Goal: Information Seeking & Learning: Learn about a topic

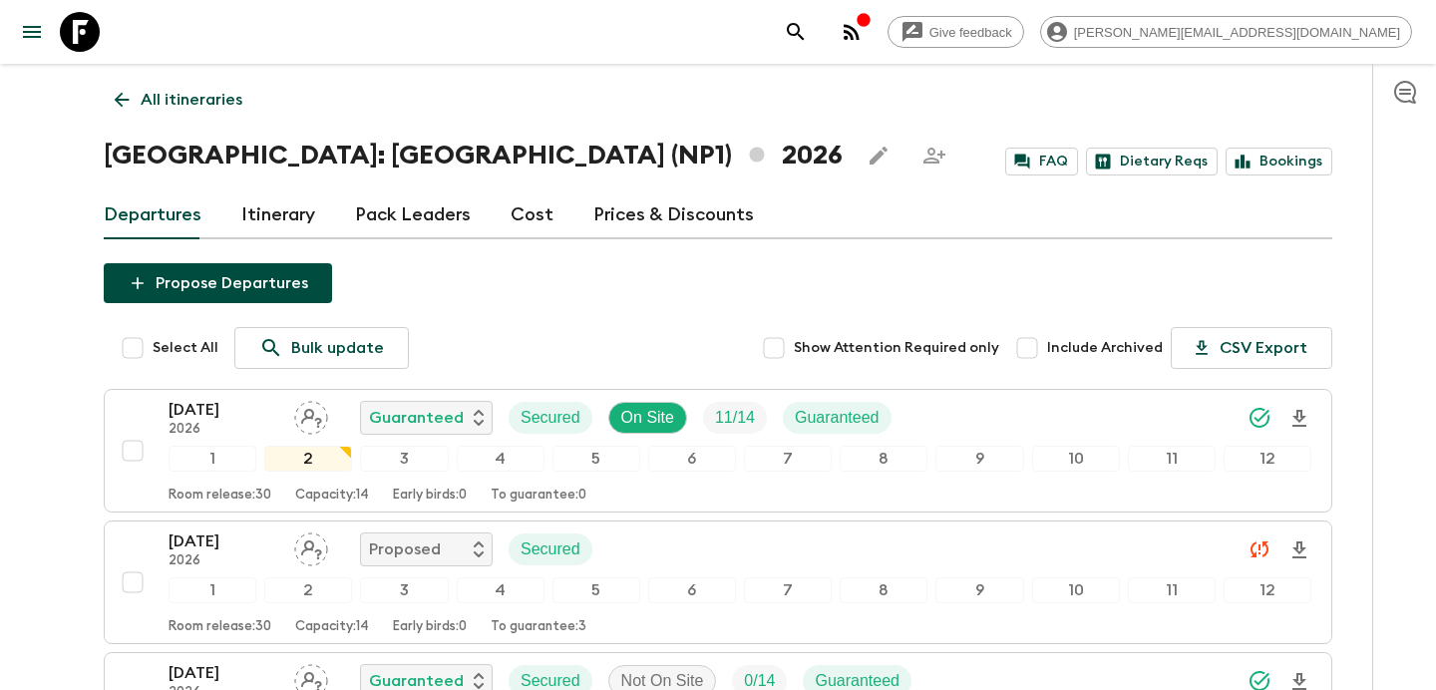
click at [193, 90] on p "All itineraries" at bounding box center [192, 100] width 102 height 24
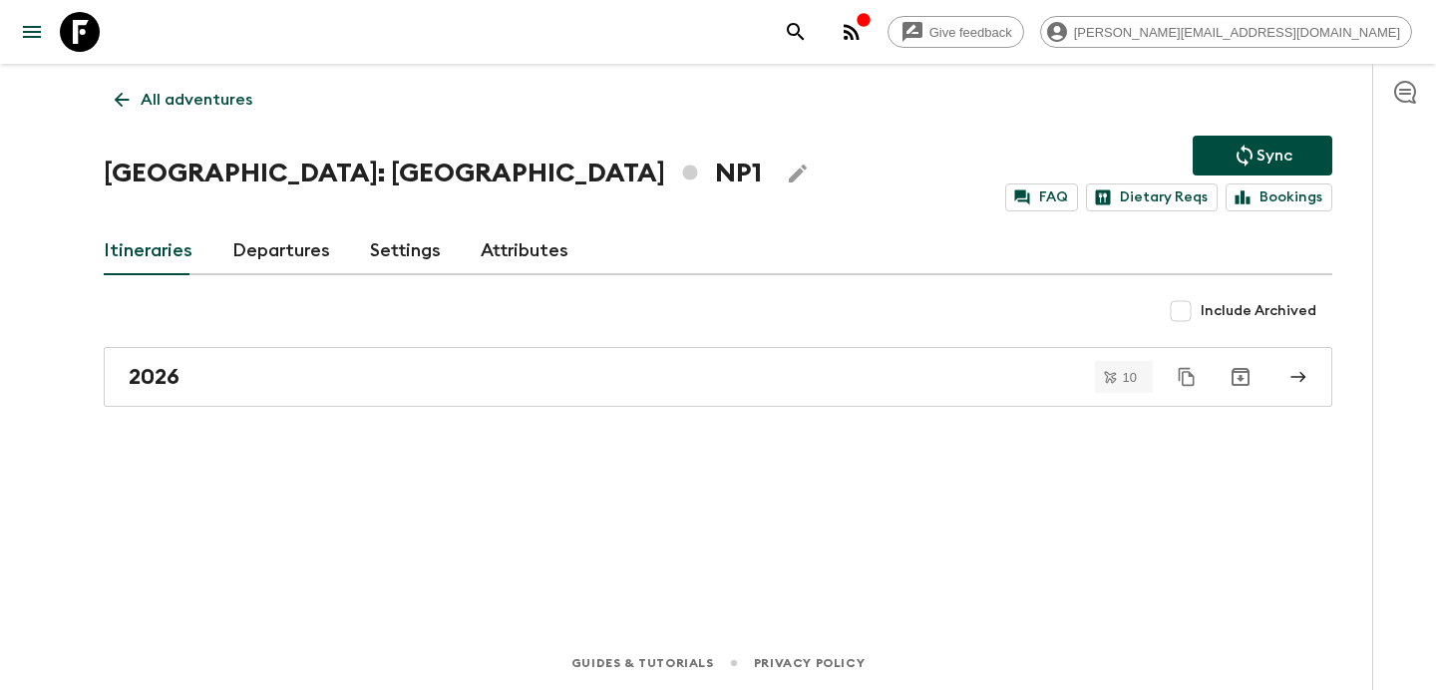
click at [193, 90] on p "All adventures" at bounding box center [197, 100] width 112 height 24
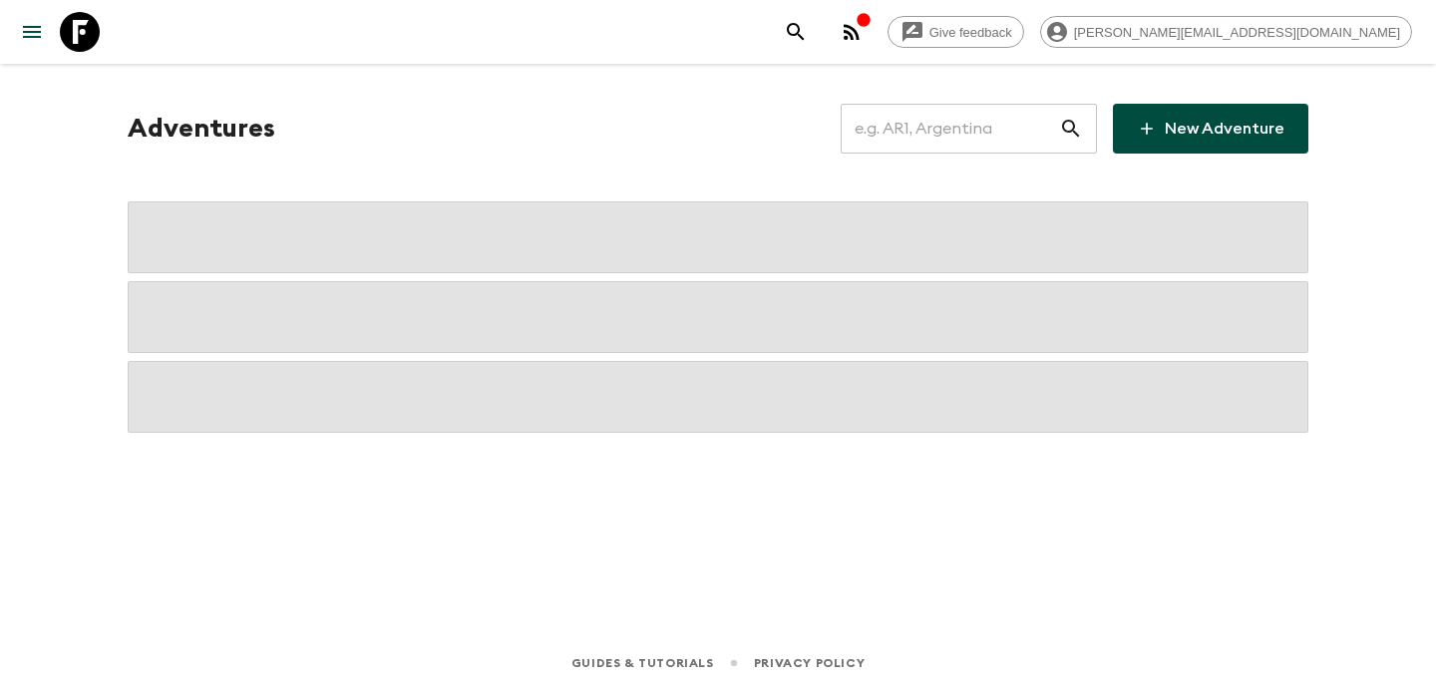
click at [979, 139] on input "text" at bounding box center [950, 129] width 218 height 56
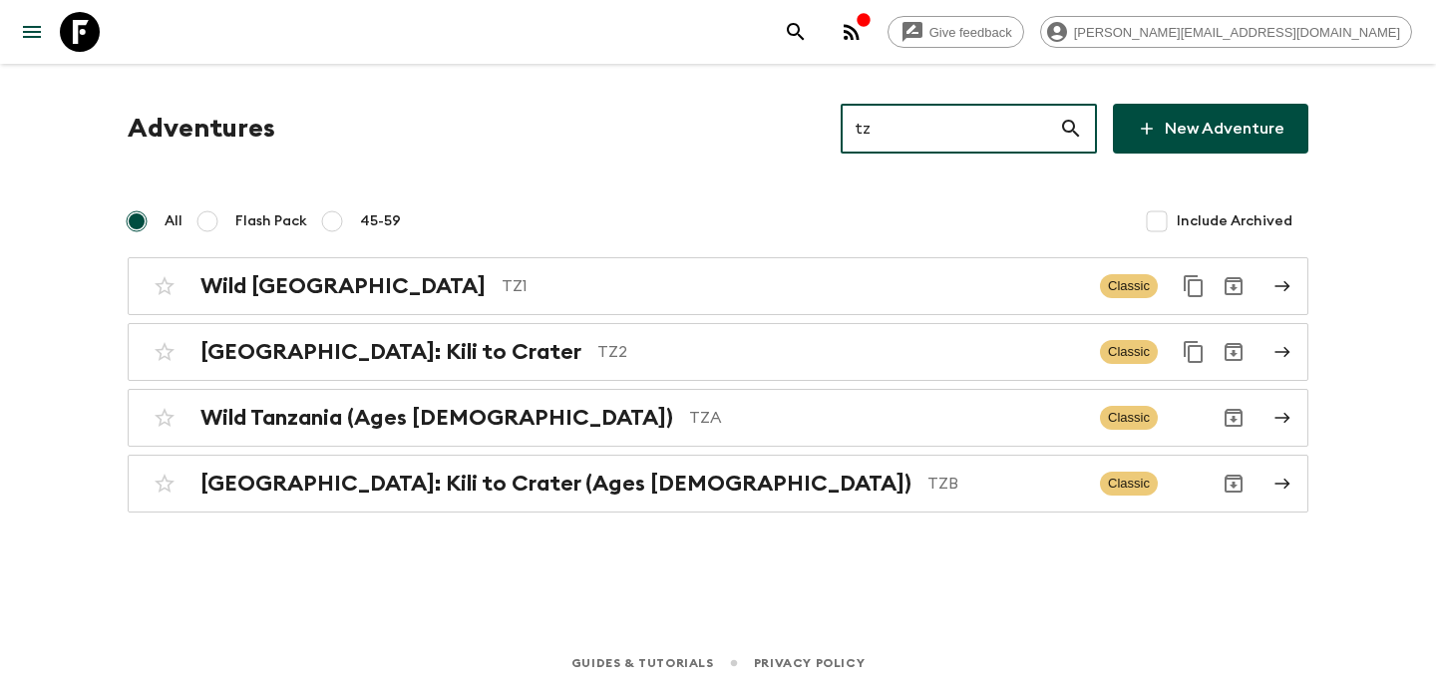
type input "tz1"
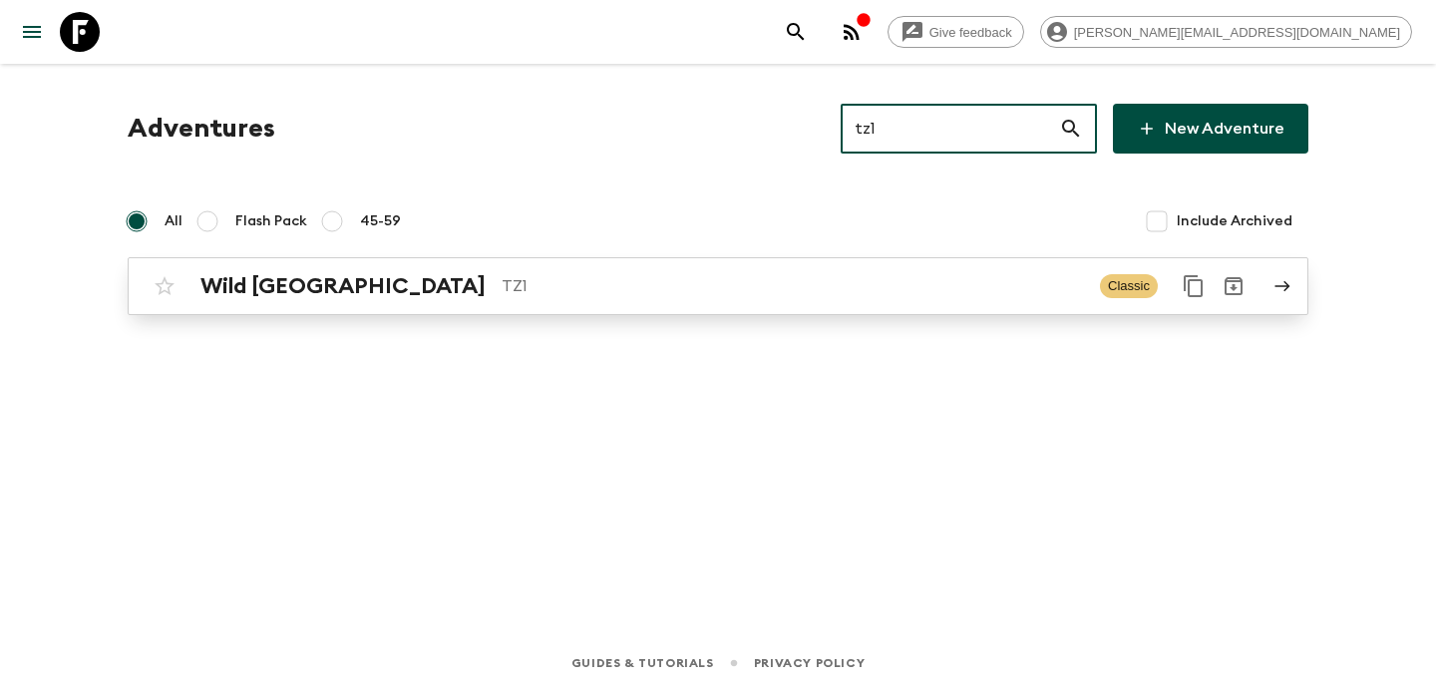
click at [881, 271] on div "Wild Tanzania TZ1 Classic" at bounding box center [679, 286] width 1069 height 40
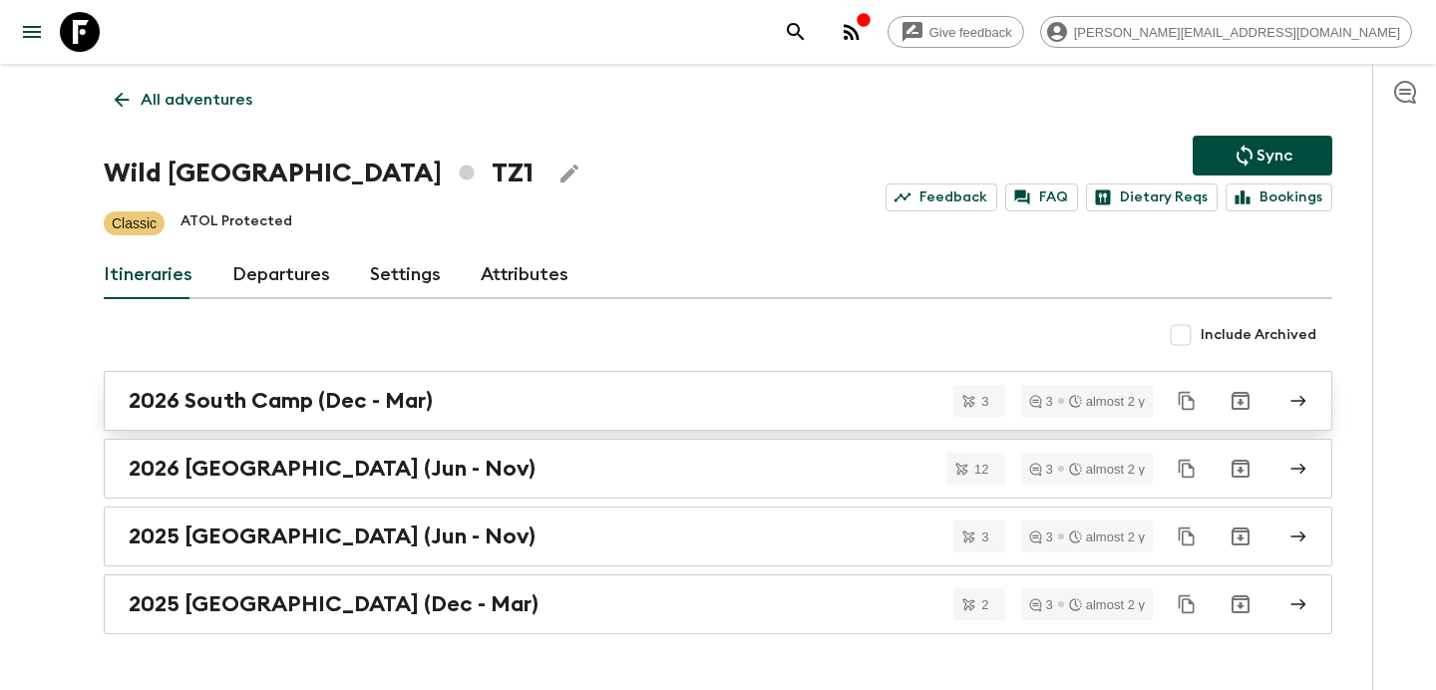
click at [786, 405] on div "2026 South Camp (Dec - Mar)" at bounding box center [699, 401] width 1141 height 26
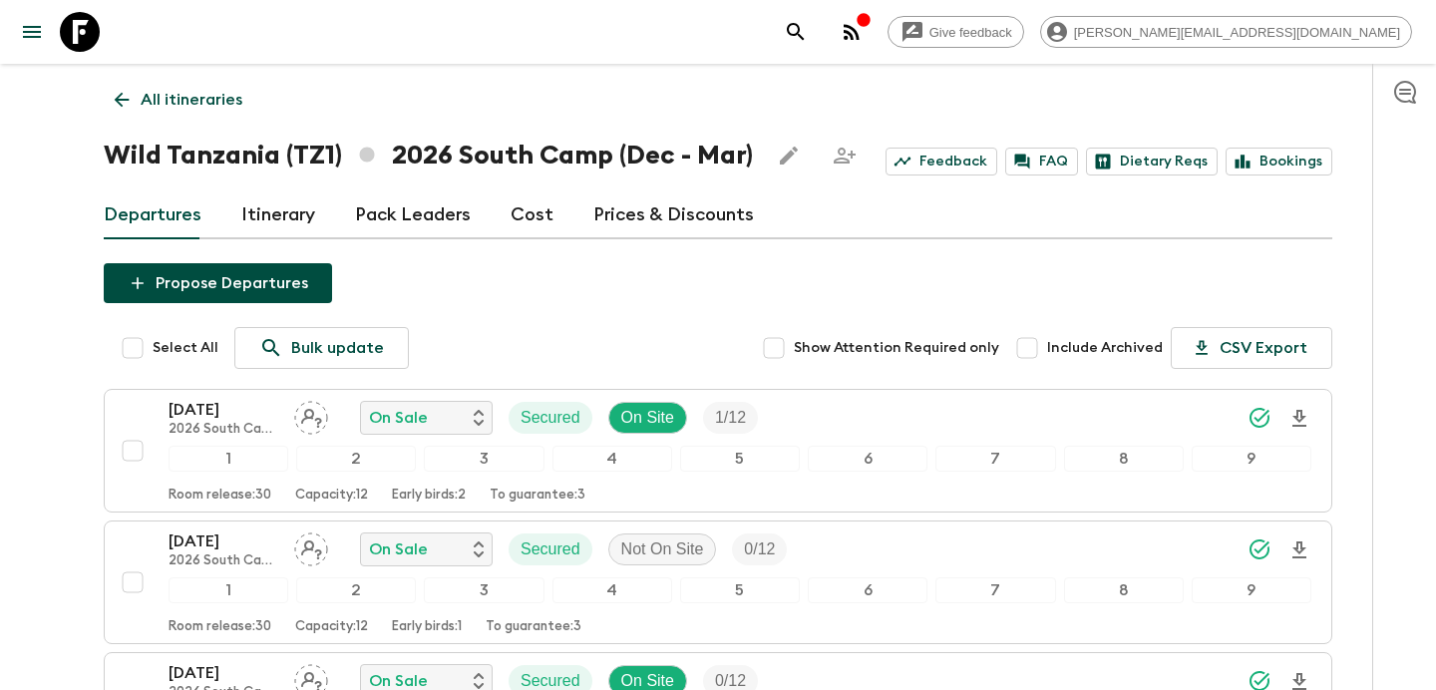
click at [198, 90] on p "All itineraries" at bounding box center [192, 100] width 102 height 24
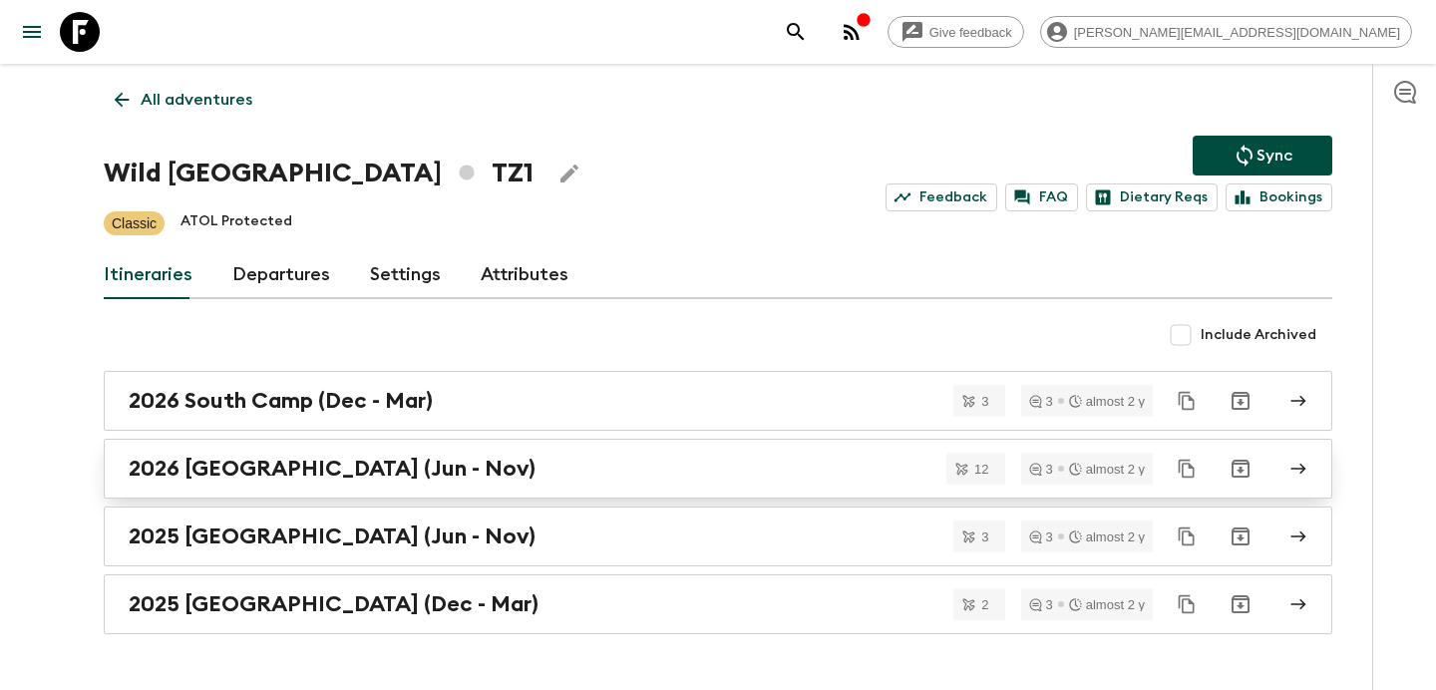
click at [626, 474] on div "2026 [GEOGRAPHIC_DATA] (Jun - Nov)" at bounding box center [699, 469] width 1141 height 26
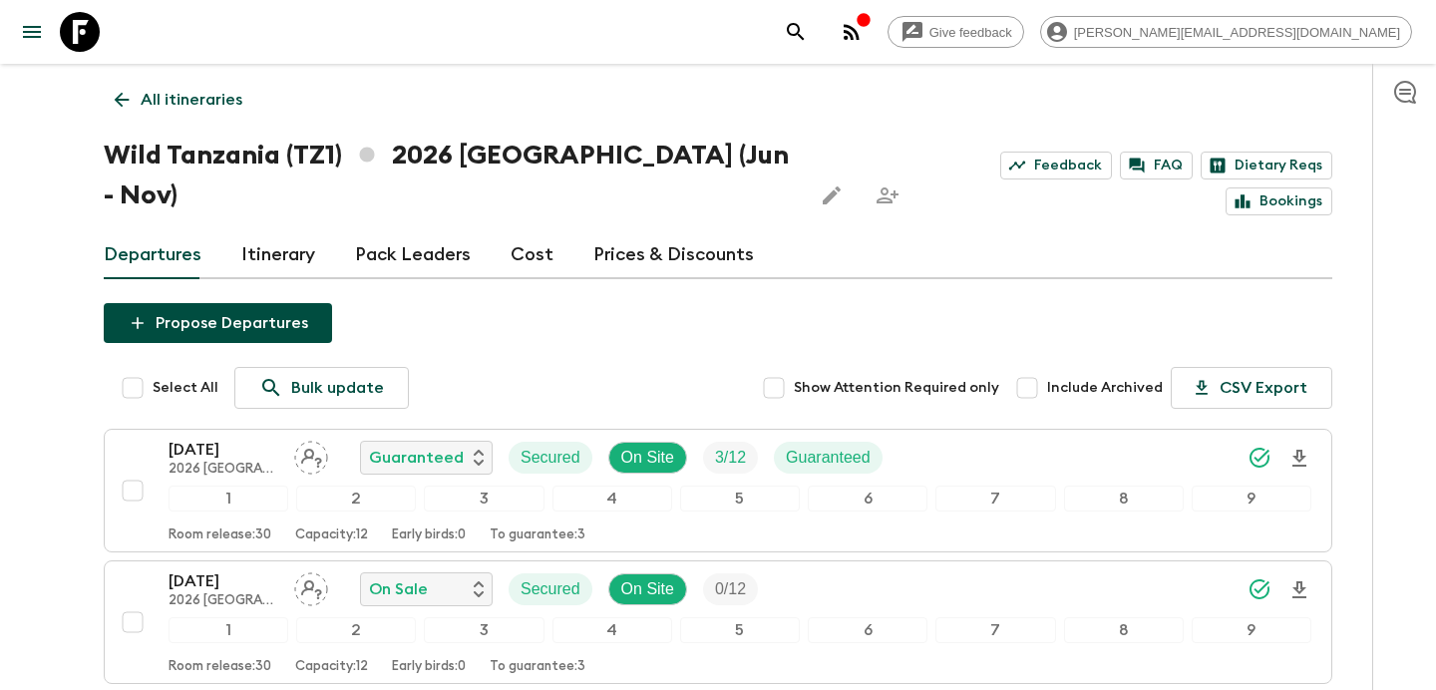
click at [538, 231] on link "Cost" at bounding box center [532, 255] width 43 height 48
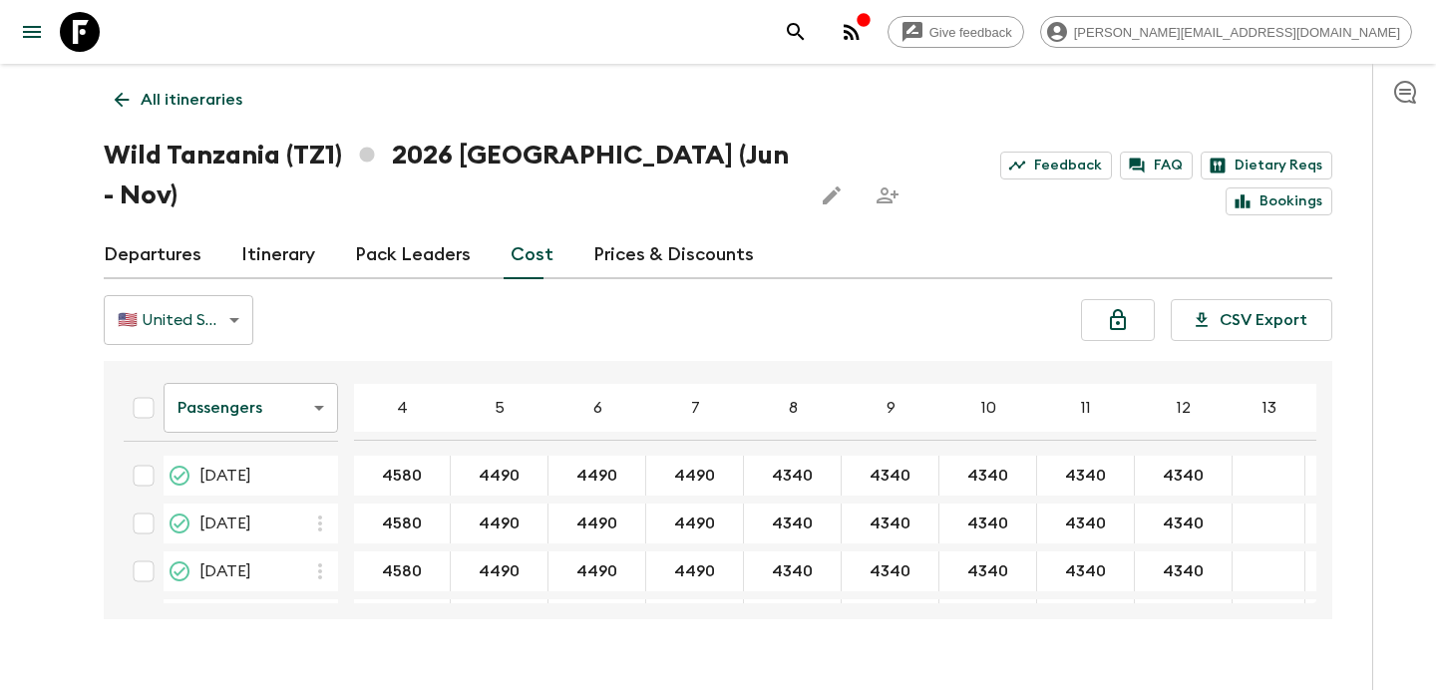
click at [191, 97] on p "All itineraries" at bounding box center [192, 100] width 102 height 24
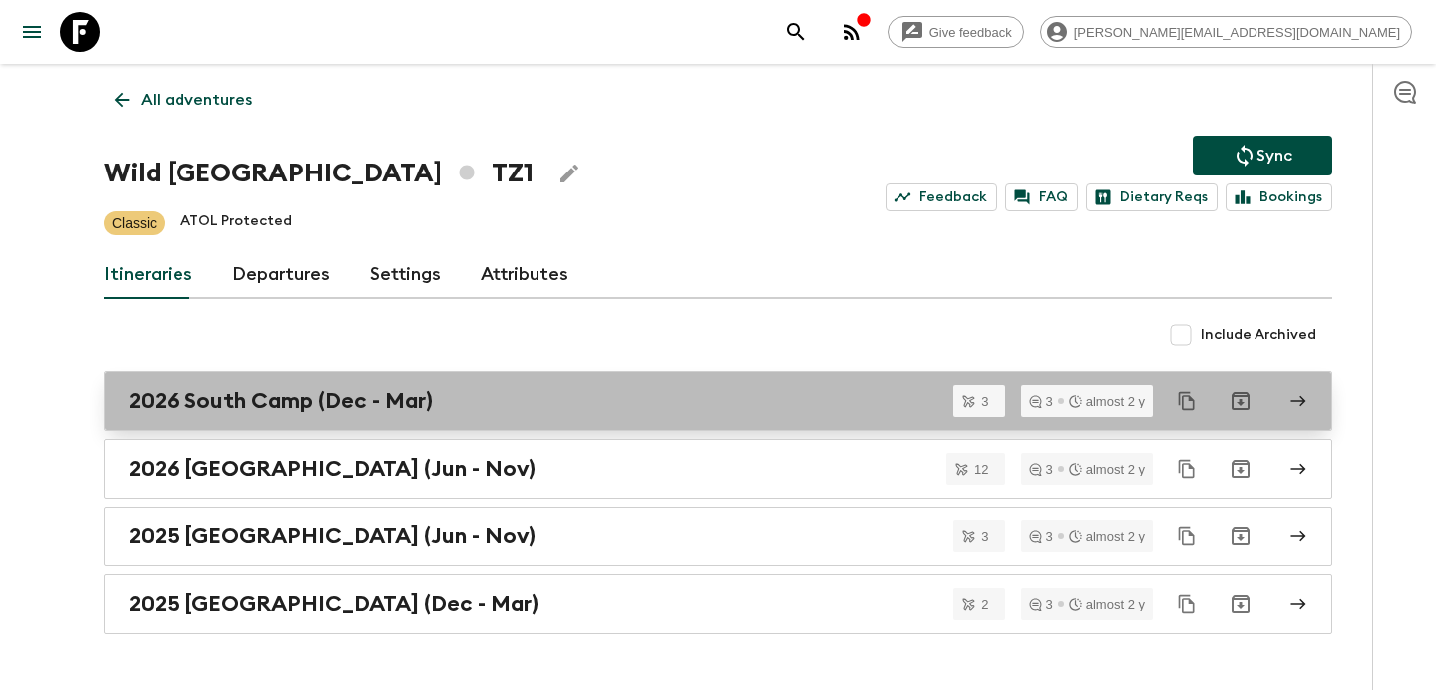
click at [531, 392] on div "2026 South Camp (Dec - Mar)" at bounding box center [699, 401] width 1141 height 26
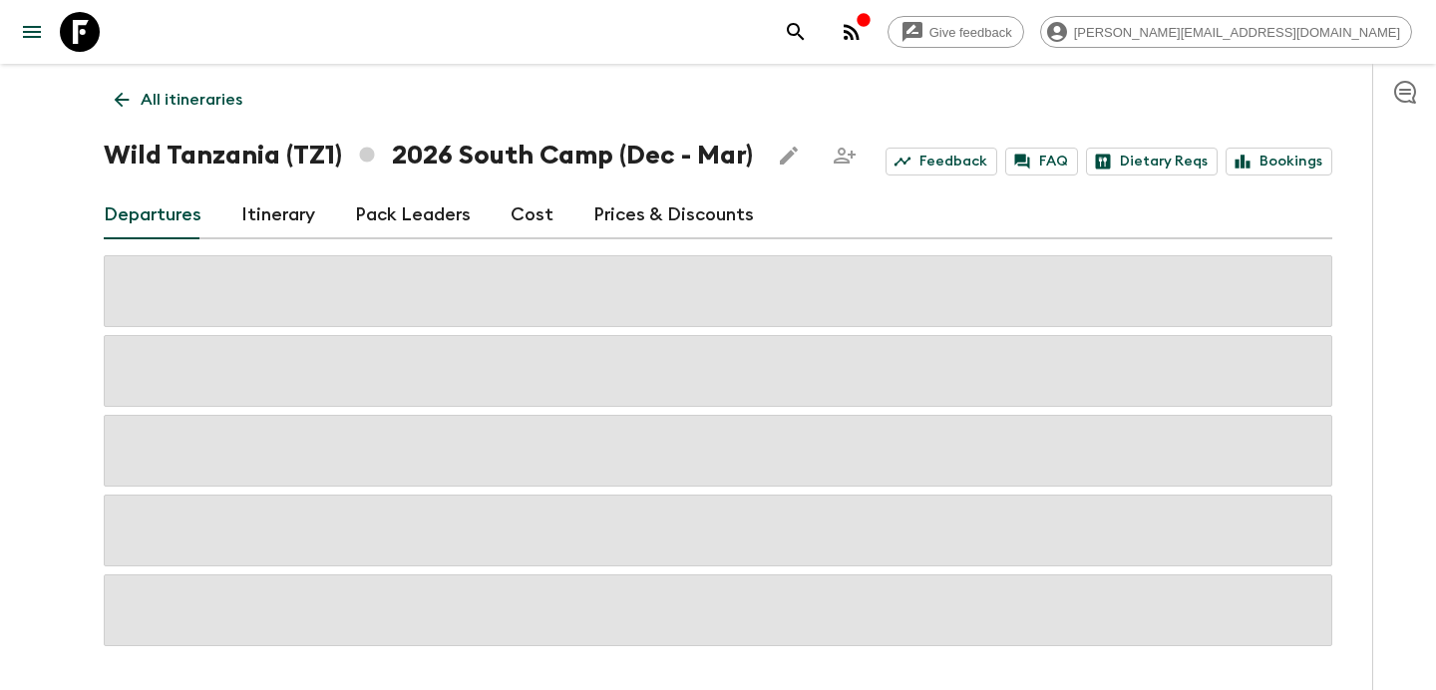
click at [523, 211] on link "Cost" at bounding box center [532, 215] width 43 height 48
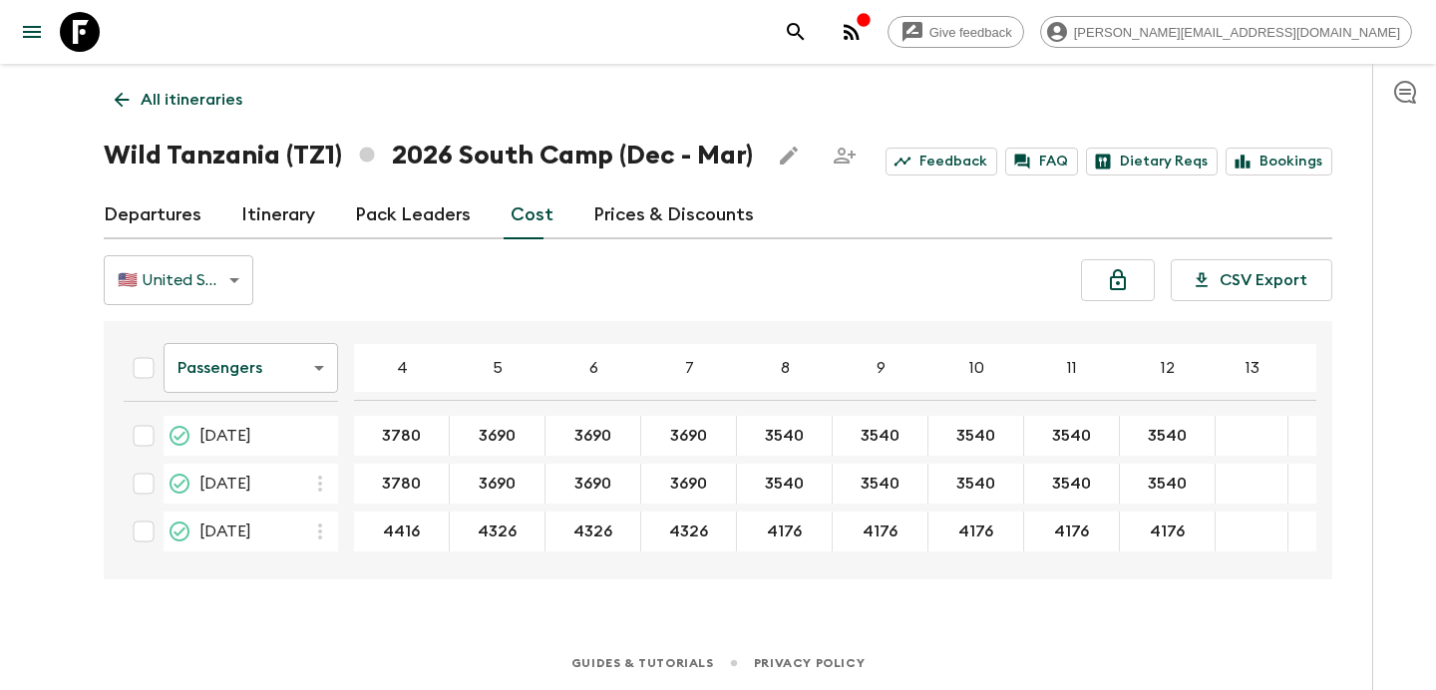
click at [180, 213] on link "Departures" at bounding box center [153, 215] width 98 height 48
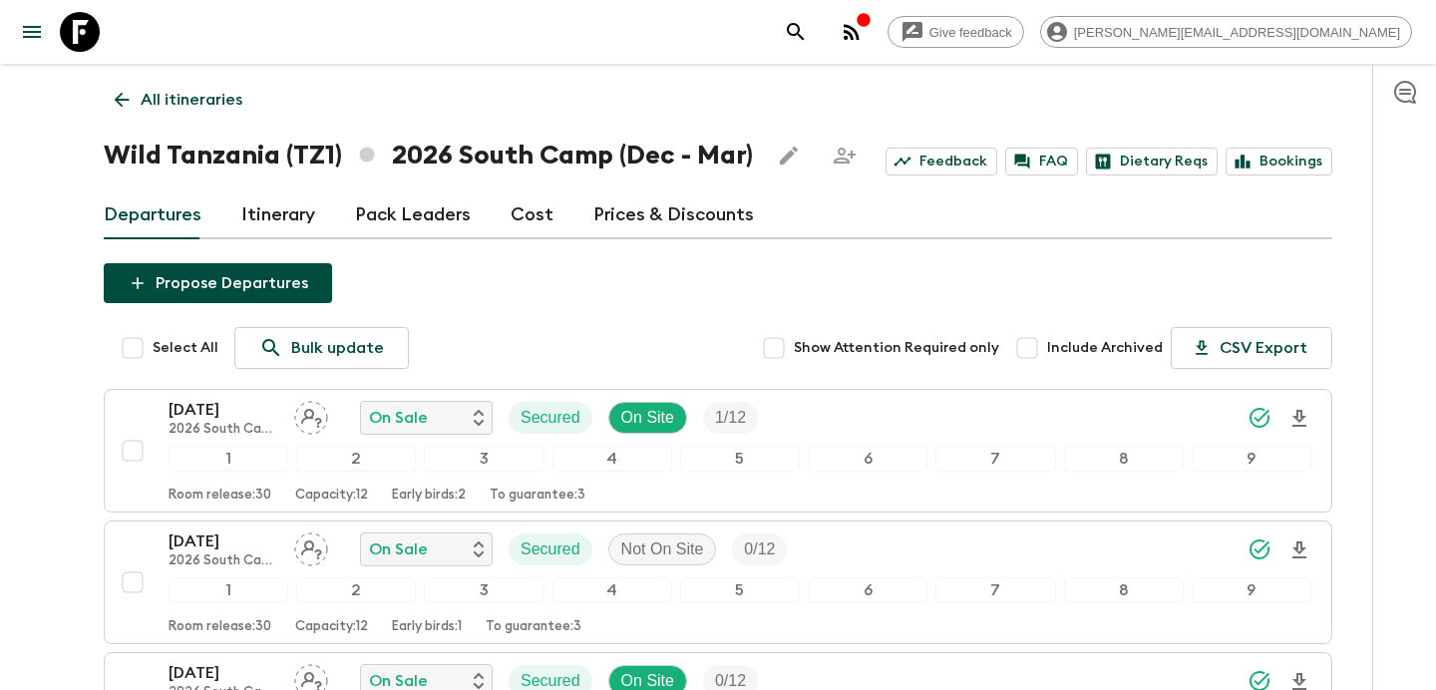
click at [211, 101] on p "All itineraries" at bounding box center [192, 100] width 102 height 24
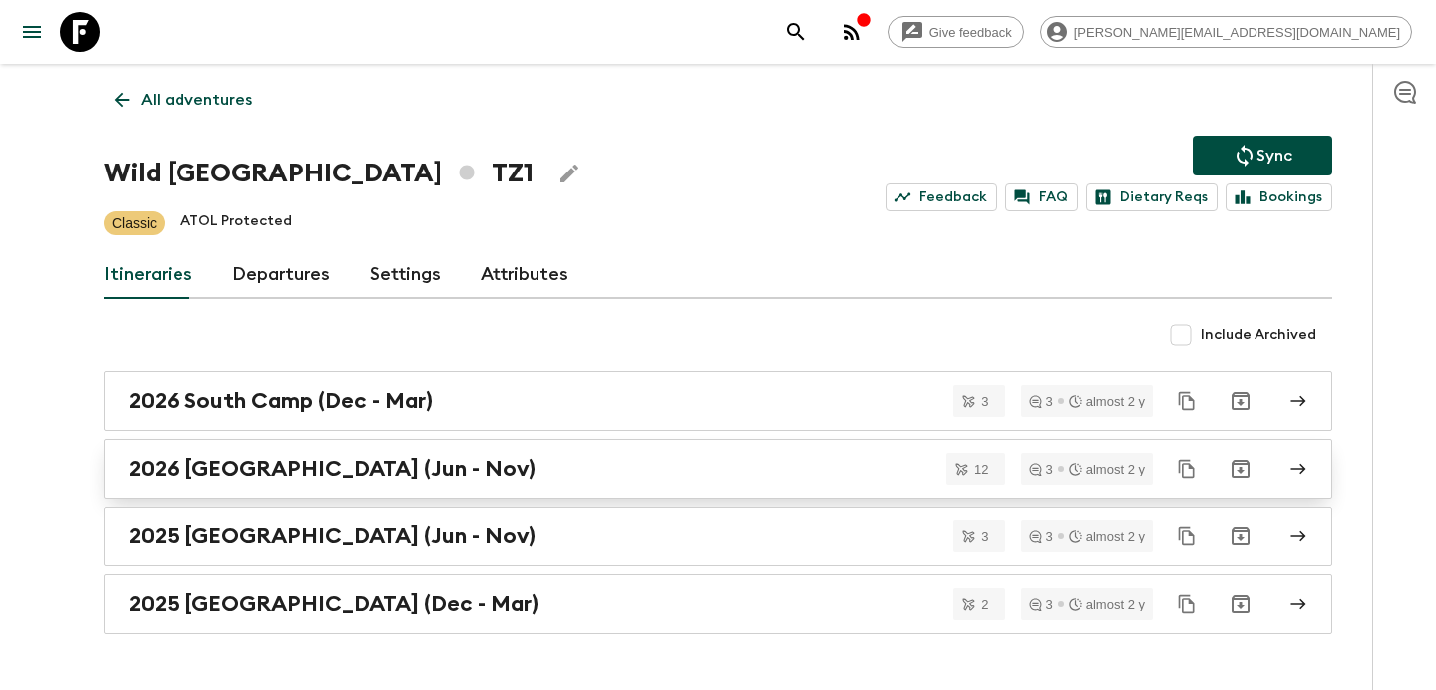
click at [470, 469] on div "2026 [GEOGRAPHIC_DATA] (Jun - Nov)" at bounding box center [699, 469] width 1141 height 26
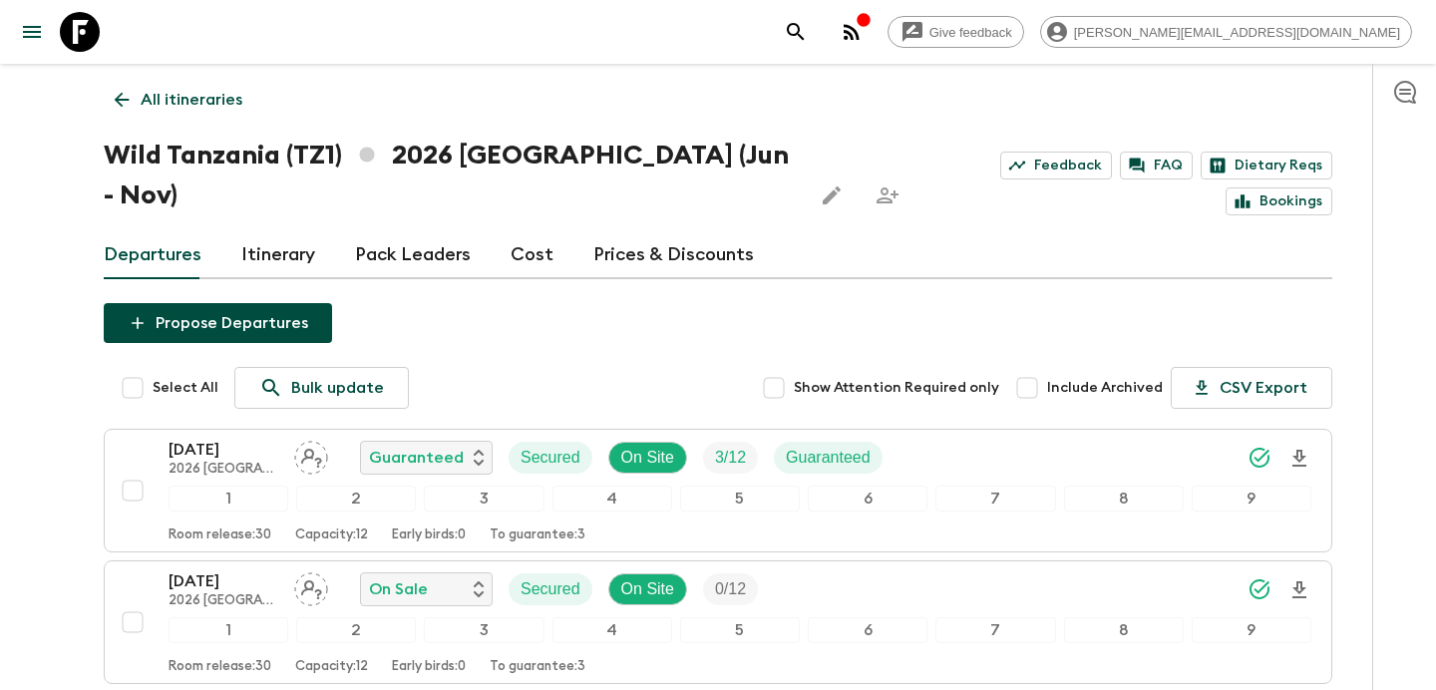
click at [162, 82] on link "All itineraries" at bounding box center [179, 100] width 150 height 40
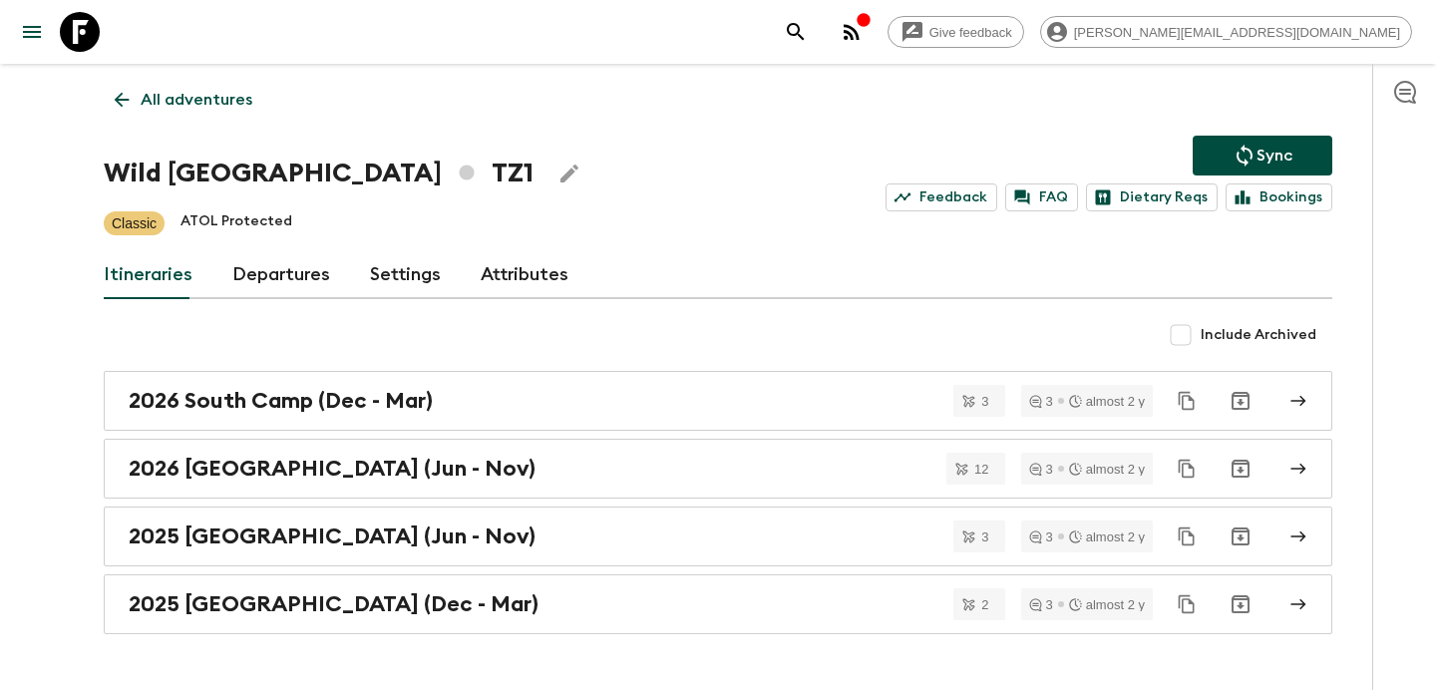
click at [361, 391] on h2 "2026 South Camp (Dec - Mar)" at bounding box center [281, 401] width 304 height 26
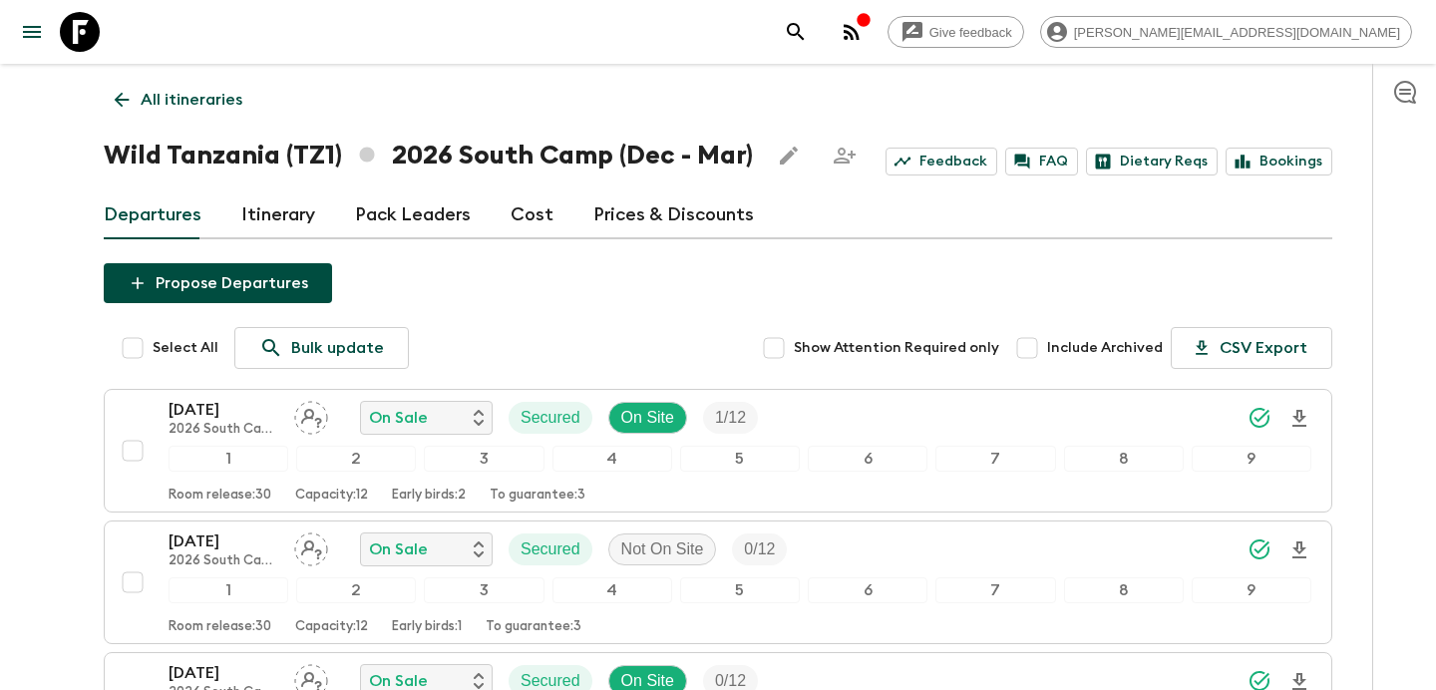
click at [194, 103] on p "All itineraries" at bounding box center [192, 100] width 102 height 24
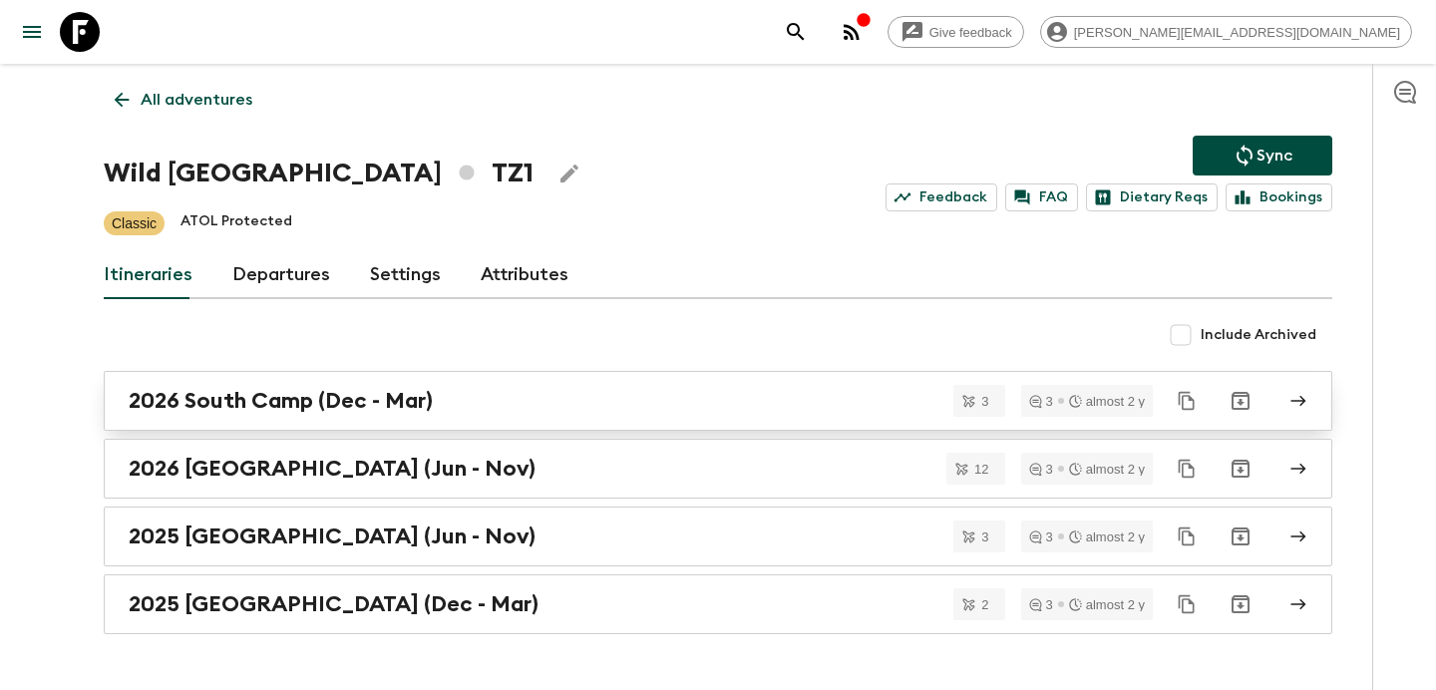
click at [345, 404] on h2 "2026 South Camp (Dec - Mar)" at bounding box center [281, 401] width 304 height 26
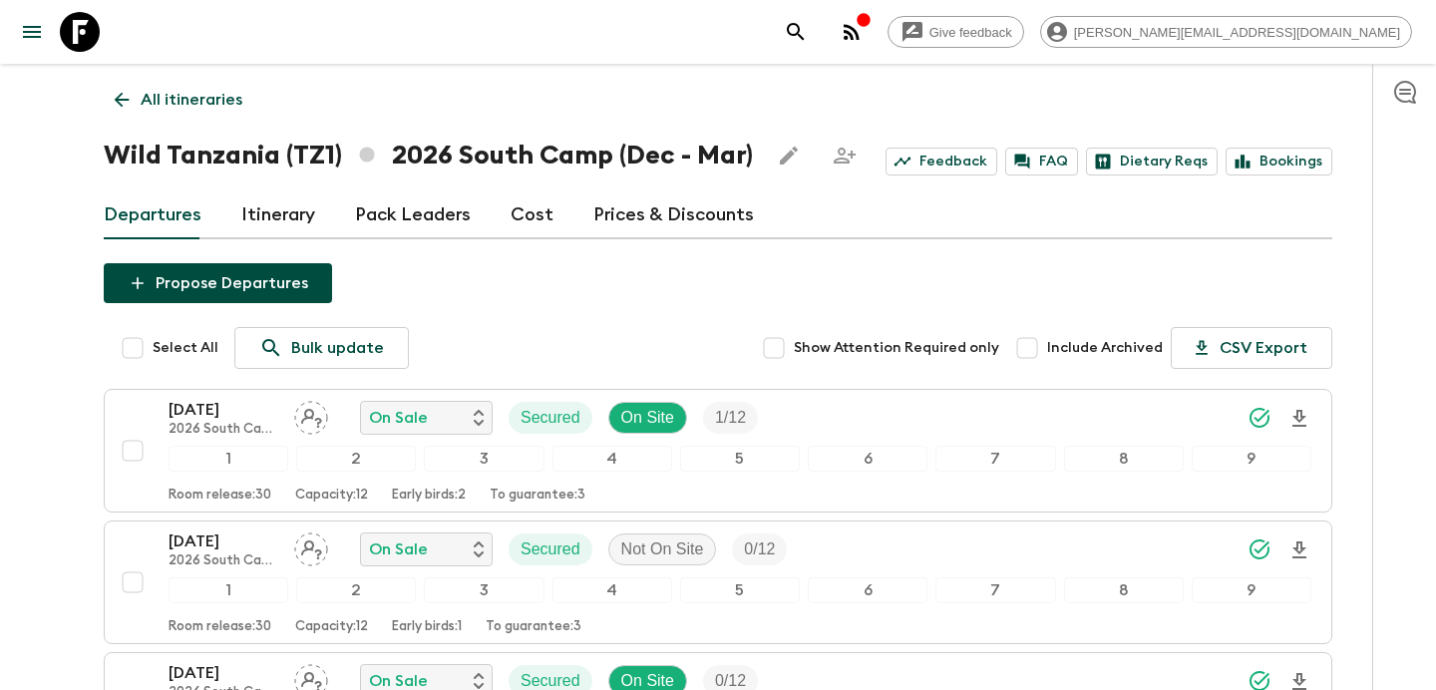
click at [191, 93] on p "All itineraries" at bounding box center [192, 100] width 102 height 24
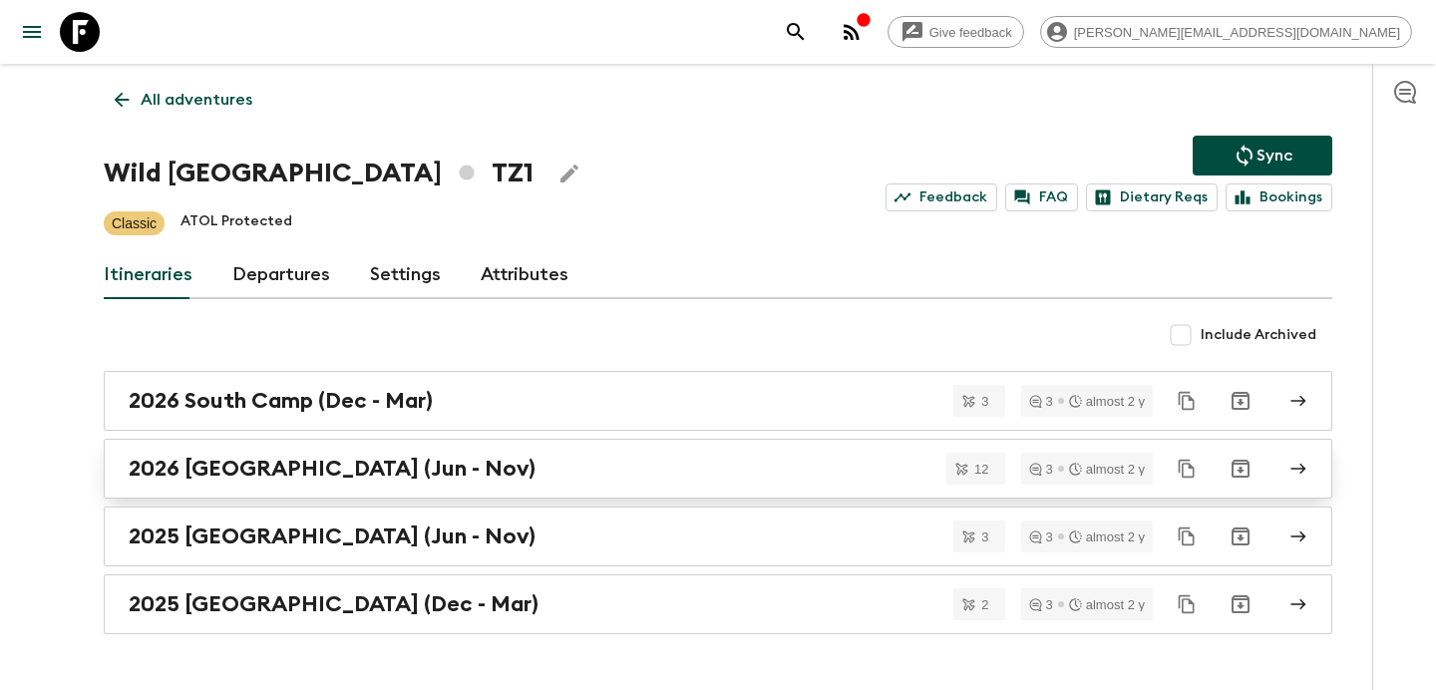
click at [475, 478] on div "2026 [GEOGRAPHIC_DATA] (Jun - Nov)" at bounding box center [699, 469] width 1141 height 26
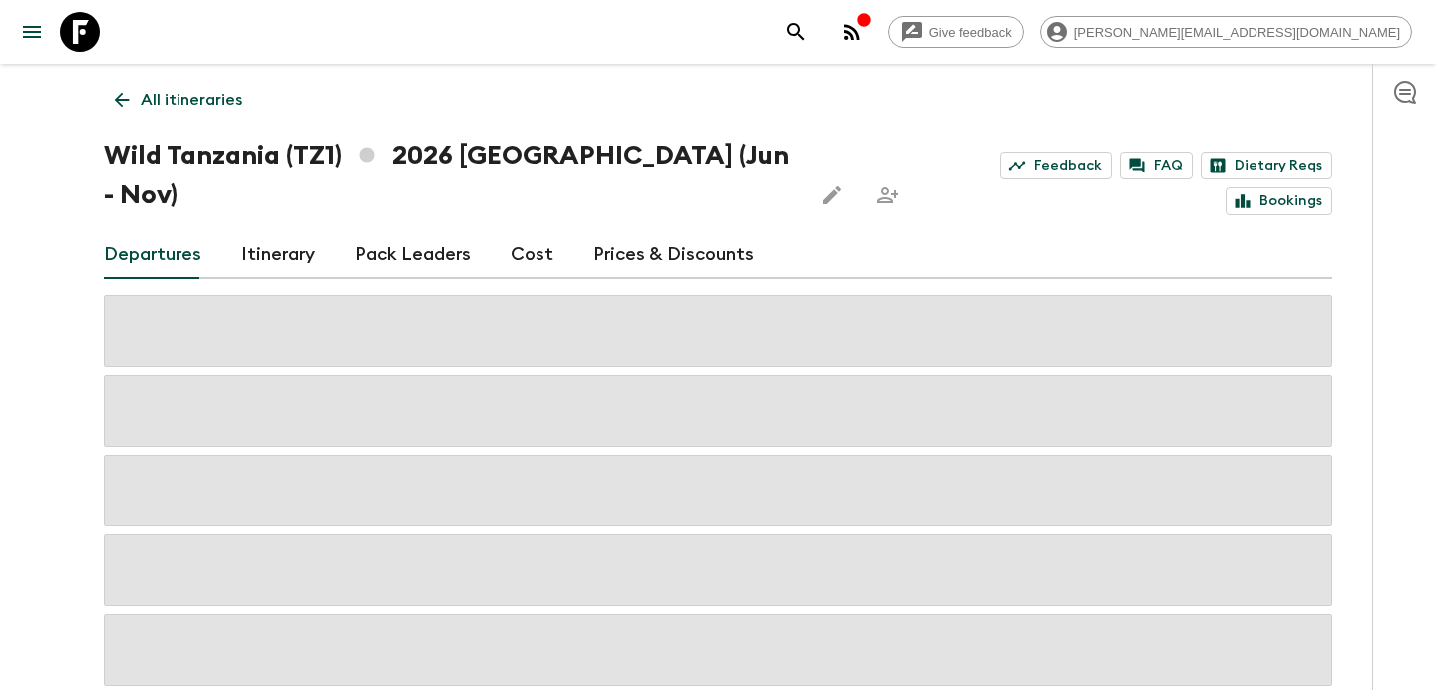
click at [286, 231] on link "Itinerary" at bounding box center [278, 255] width 74 height 48
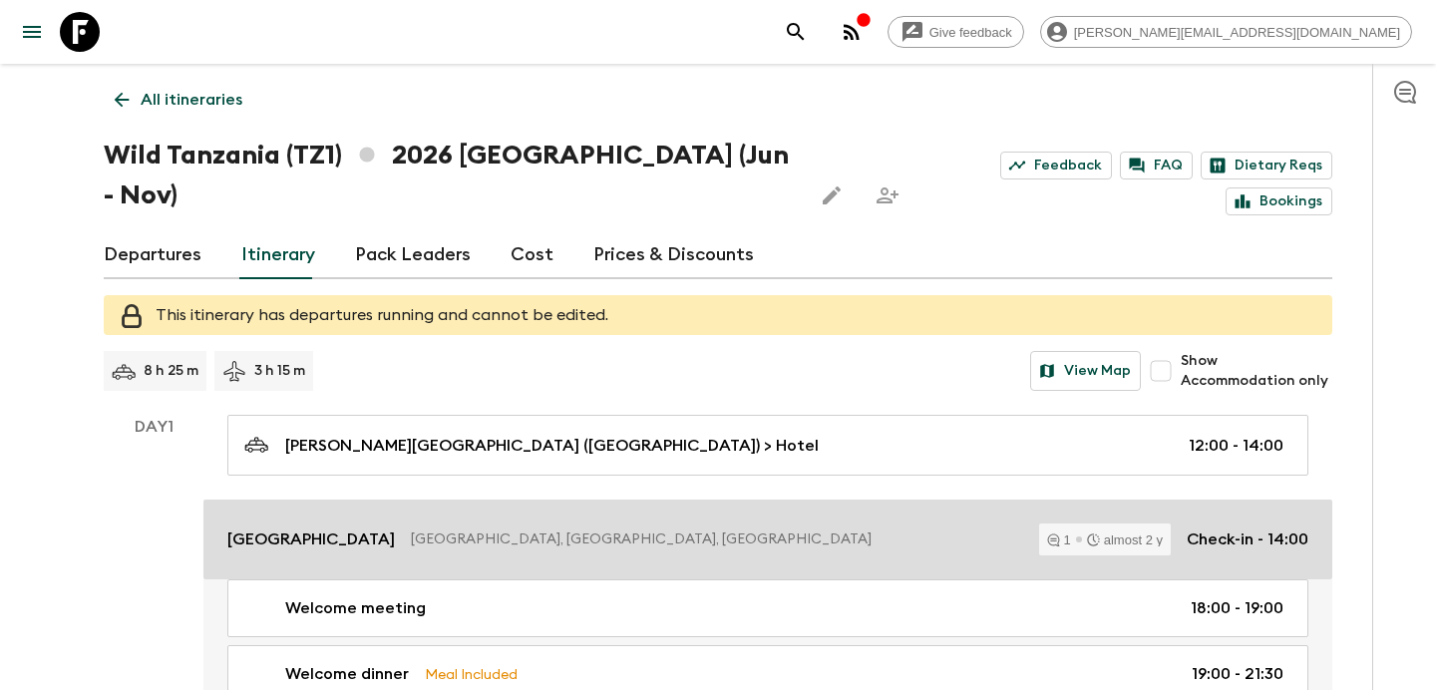
click at [575, 500] on link "[GEOGRAPHIC_DATA], [GEOGRAPHIC_DATA], [GEOGRAPHIC_DATA] almost 2 y Check-in - 1…" at bounding box center [767, 540] width 1129 height 80
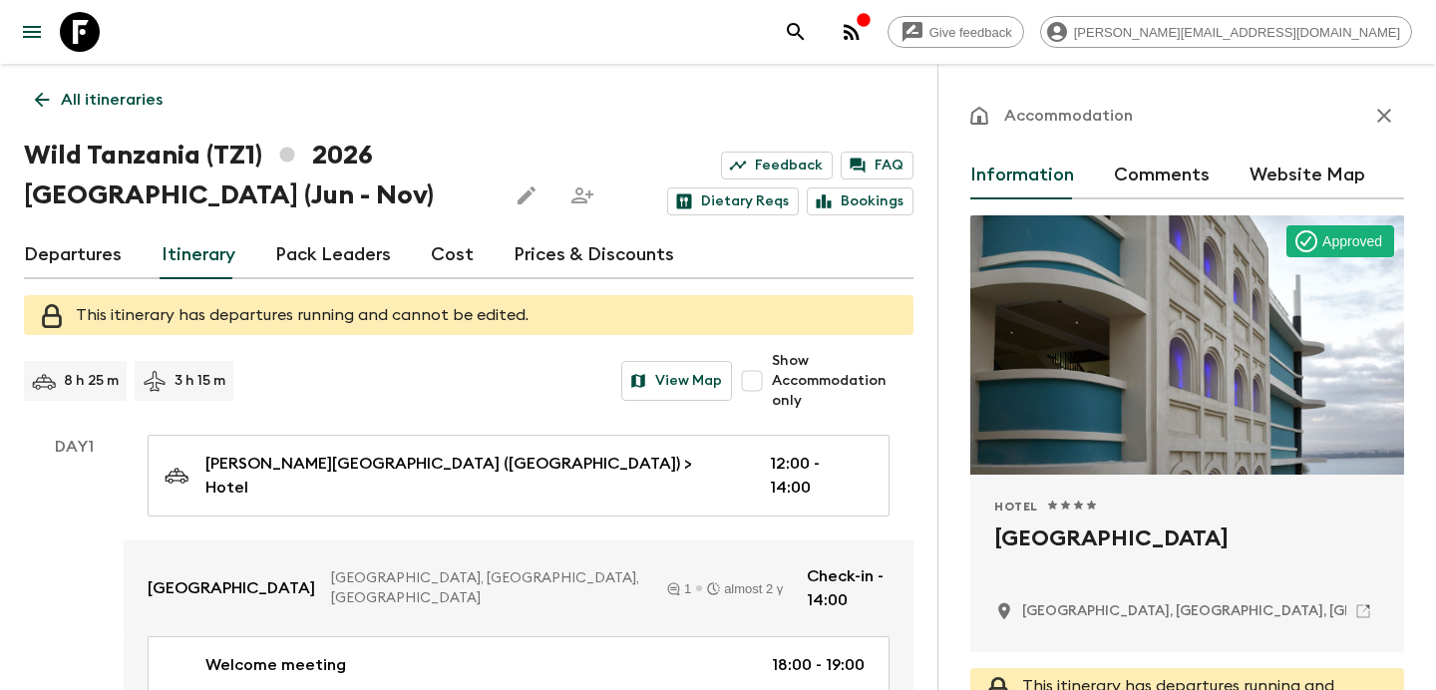
click at [134, 98] on p "All itineraries" at bounding box center [112, 100] width 102 height 24
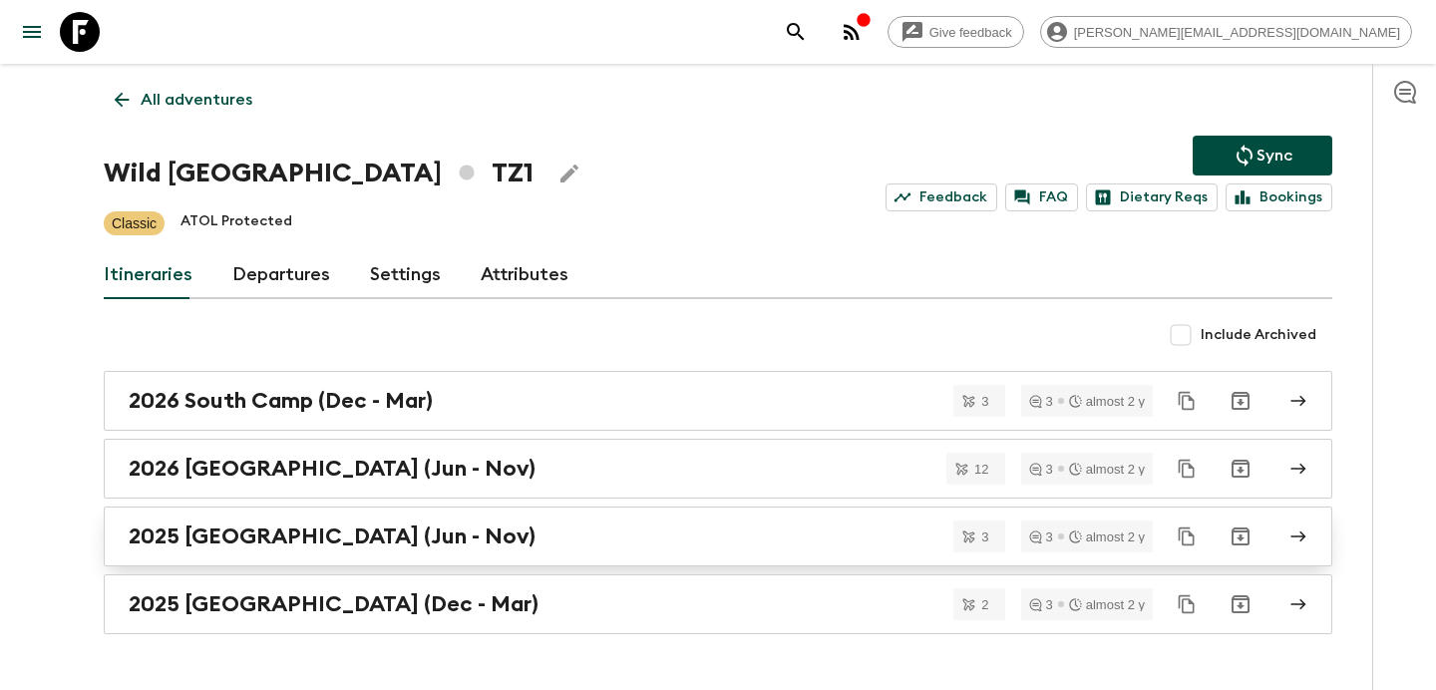
click at [657, 542] on div "2025 [GEOGRAPHIC_DATA] (Jun - Nov)" at bounding box center [699, 537] width 1141 height 26
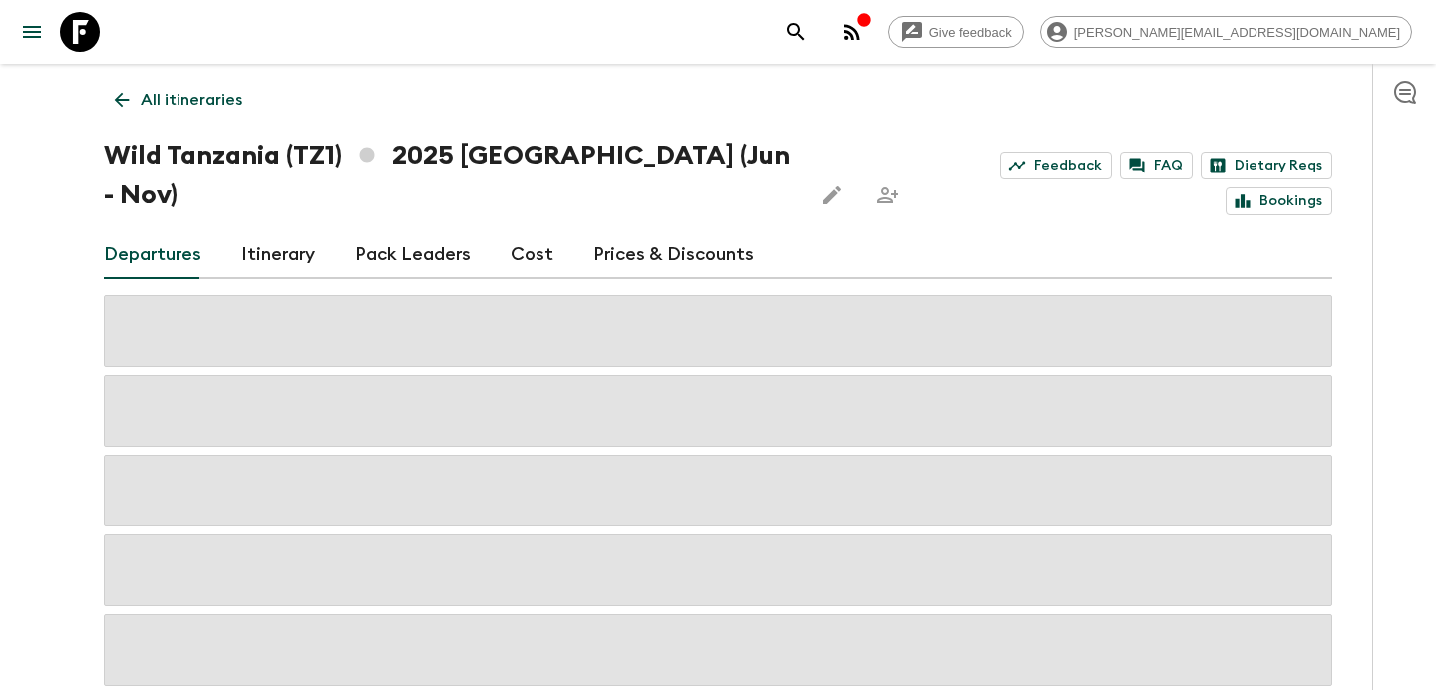
click at [278, 231] on link "Itinerary" at bounding box center [278, 255] width 74 height 48
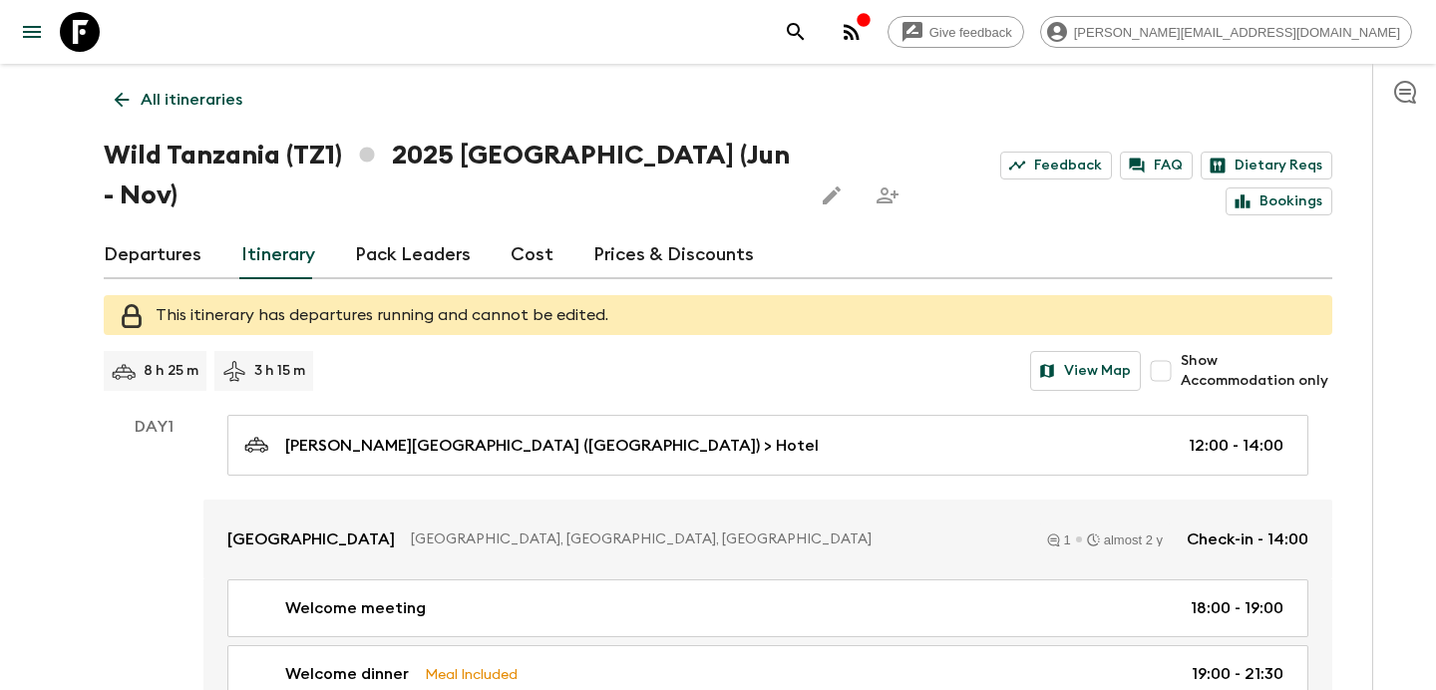
click at [651, 500] on link "[GEOGRAPHIC_DATA], [GEOGRAPHIC_DATA], [GEOGRAPHIC_DATA] almost 2 y Check-in - 1…" at bounding box center [767, 540] width 1129 height 80
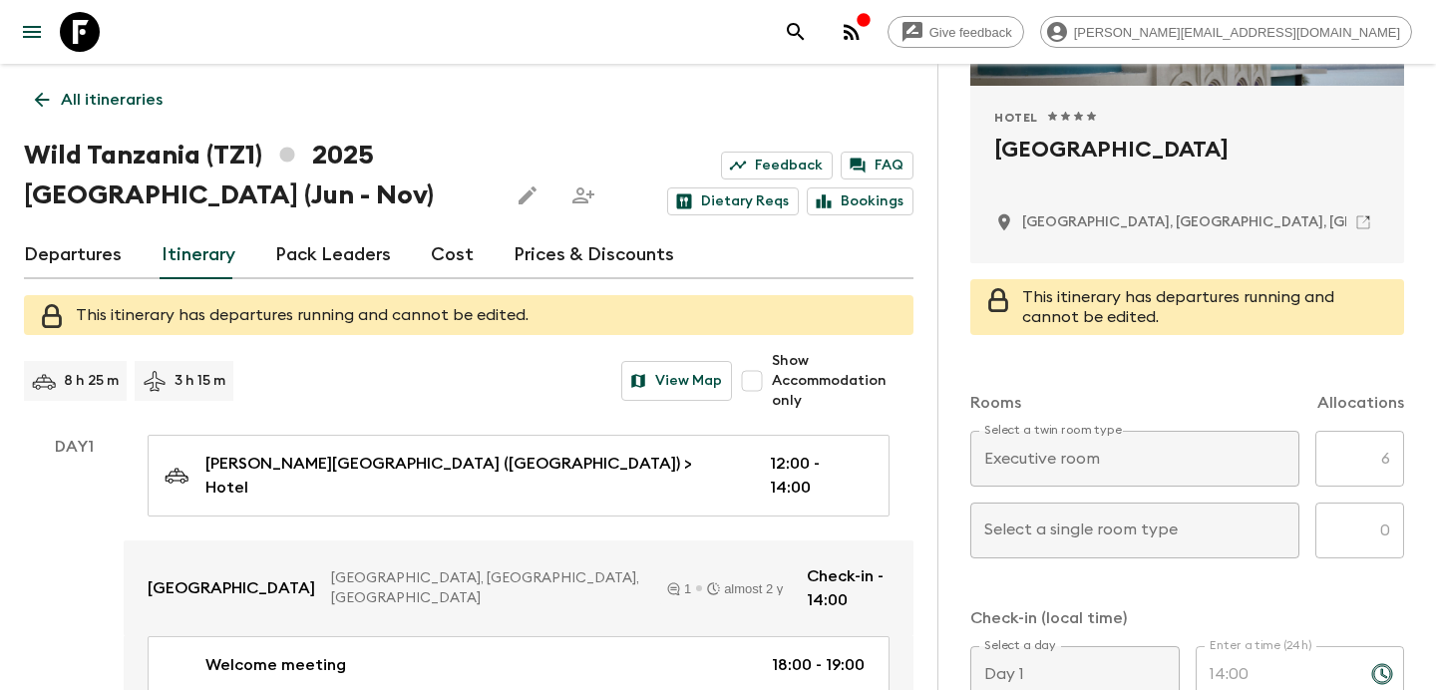
scroll to position [387, 0]
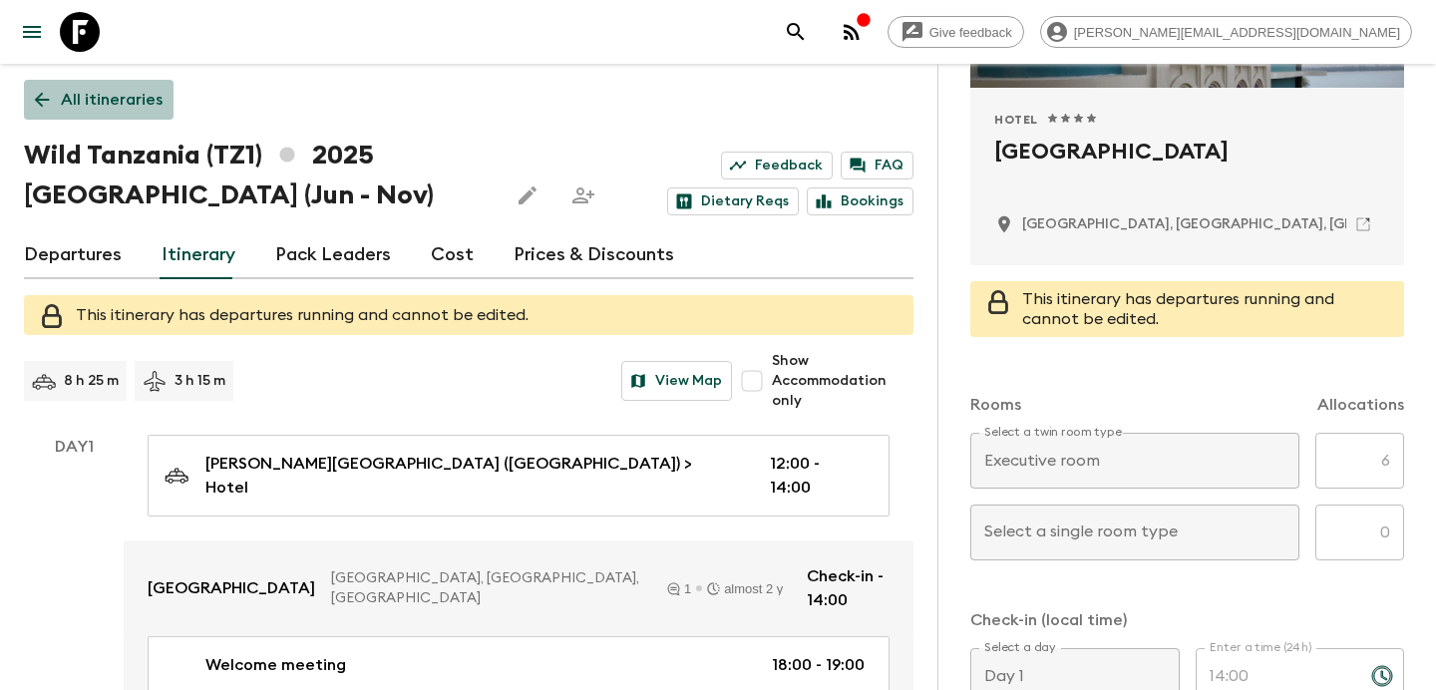
click at [134, 89] on p "All itineraries" at bounding box center [112, 100] width 102 height 24
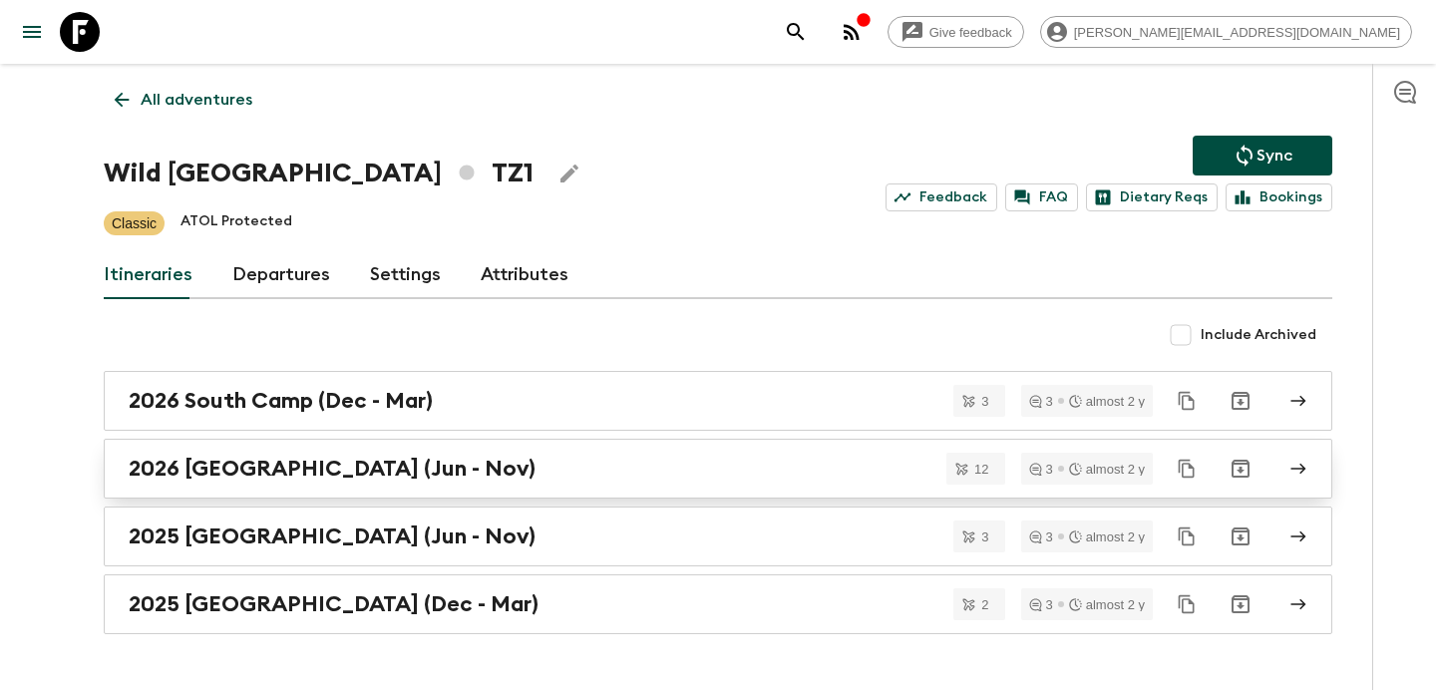
click at [466, 481] on div "2026 [GEOGRAPHIC_DATA] (Jun - Nov)" at bounding box center [699, 469] width 1141 height 26
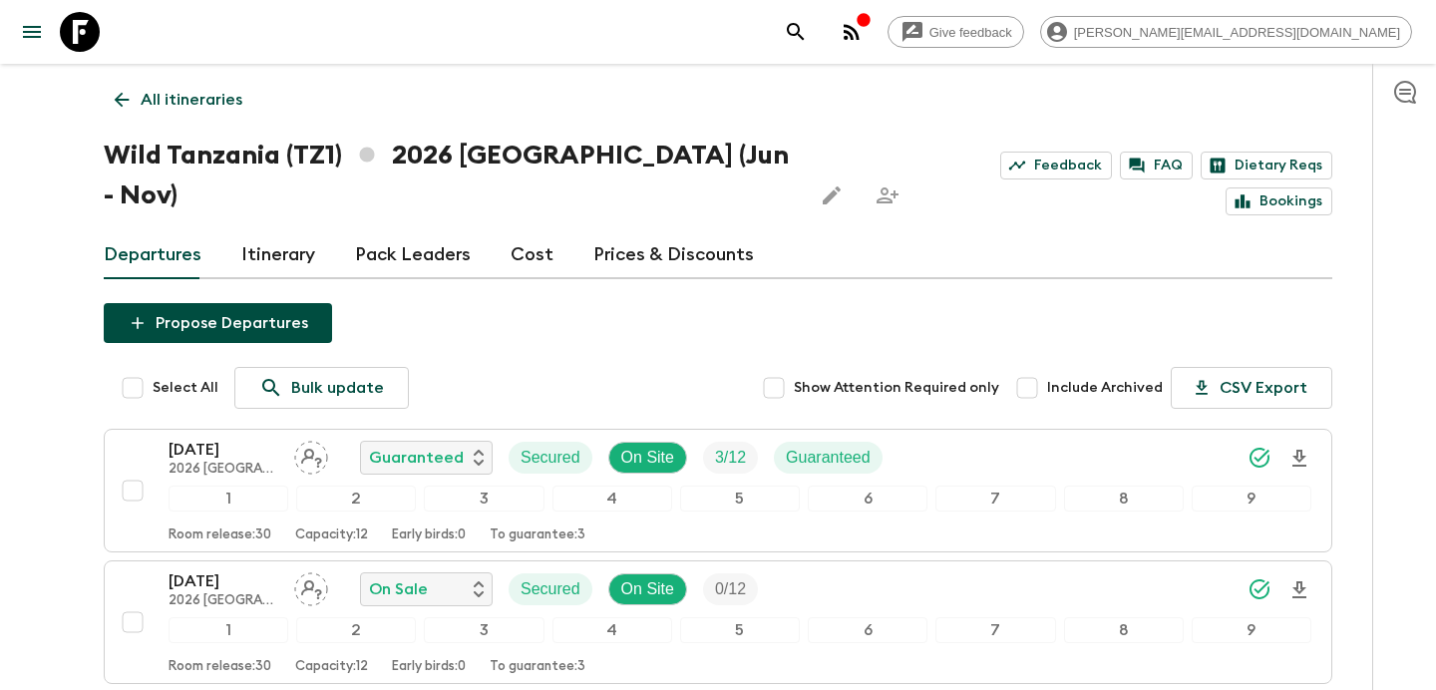
click at [538, 231] on link "Cost" at bounding box center [532, 255] width 43 height 48
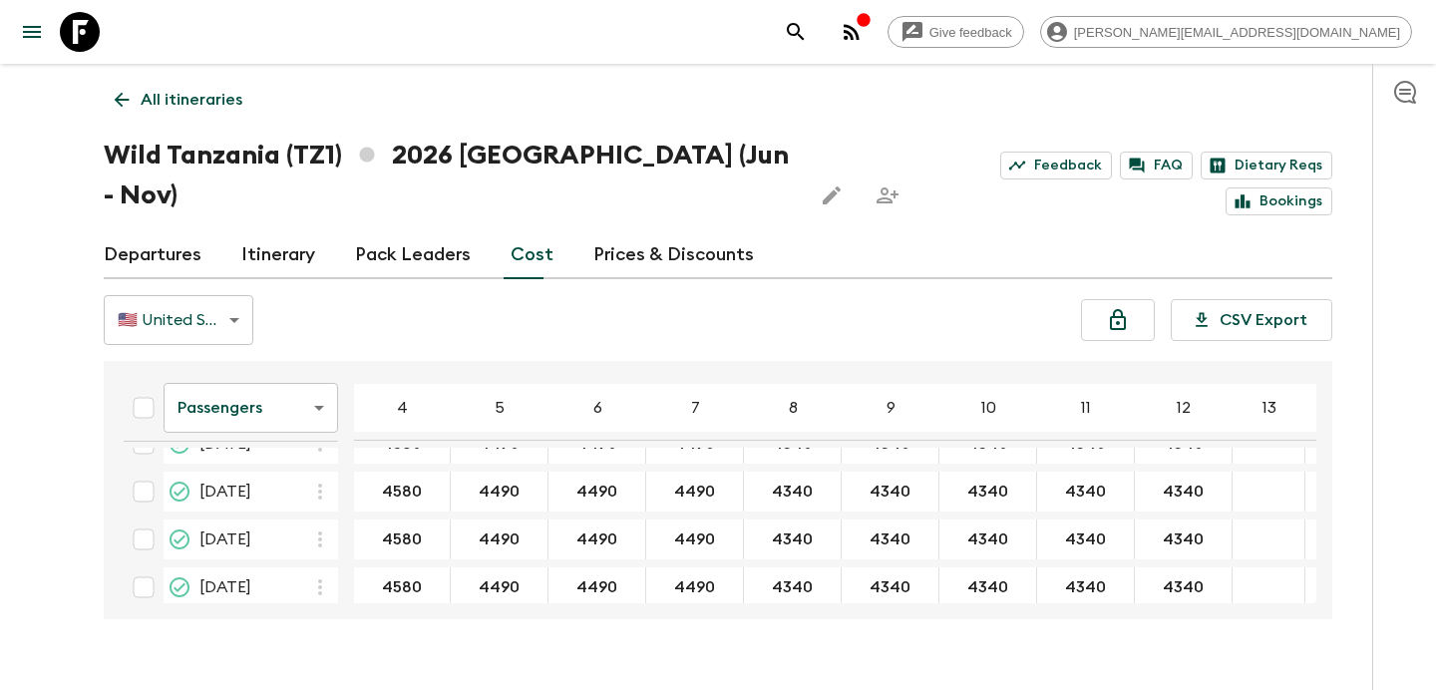
scroll to position [435, 0]
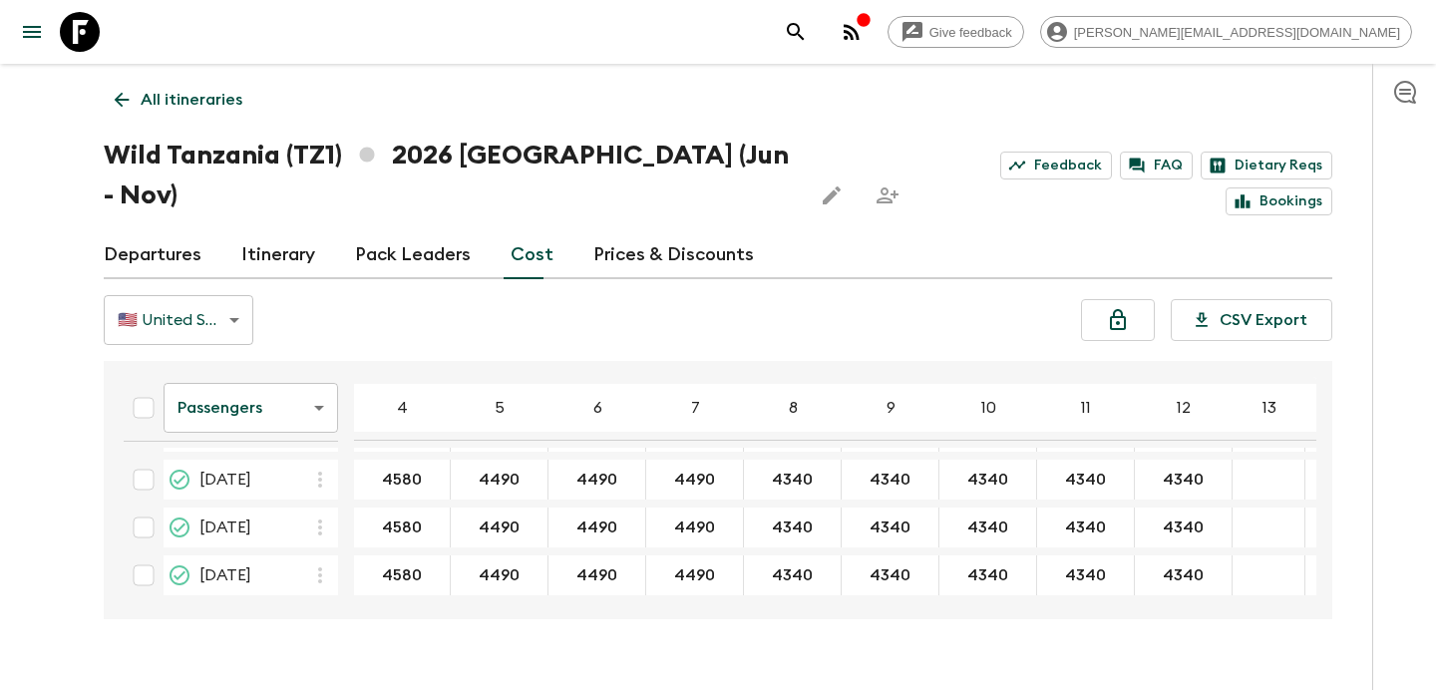
click at [140, 231] on link "Departures" at bounding box center [153, 255] width 98 height 48
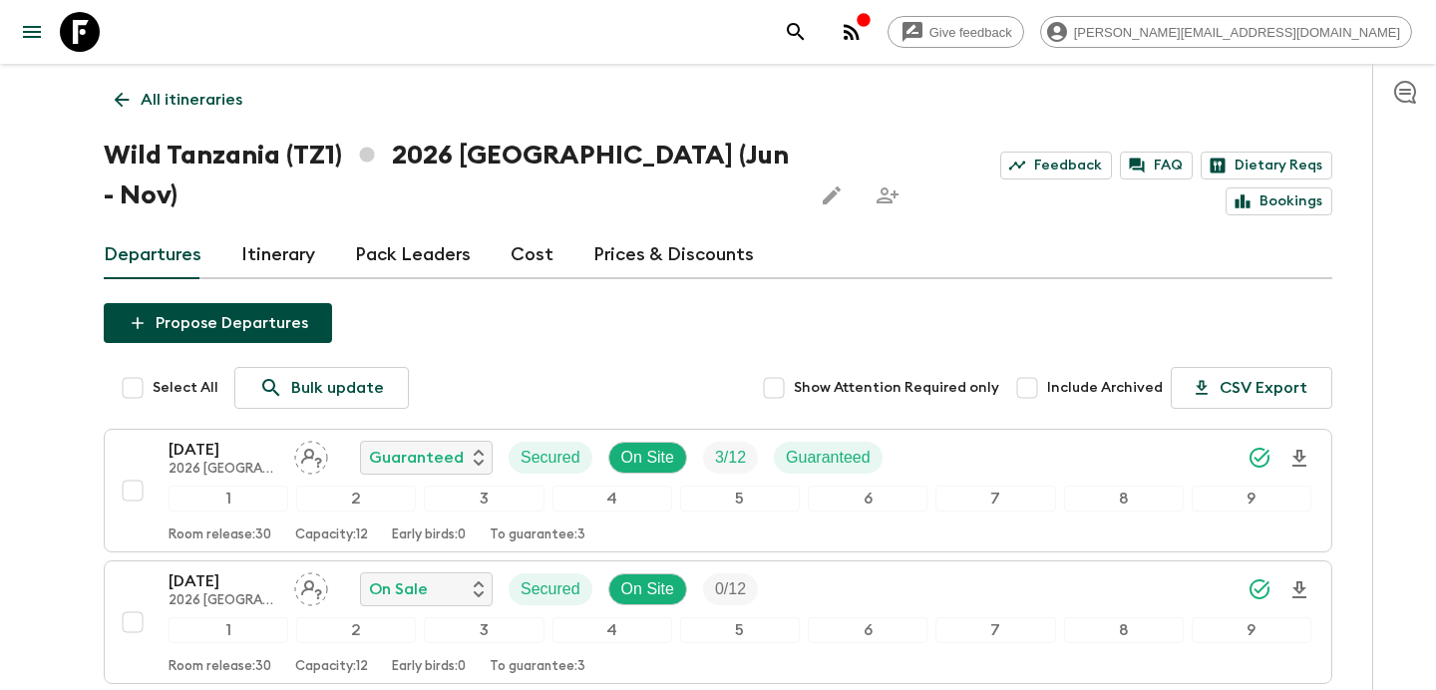
click at [187, 113] on link "All itineraries" at bounding box center [179, 100] width 150 height 40
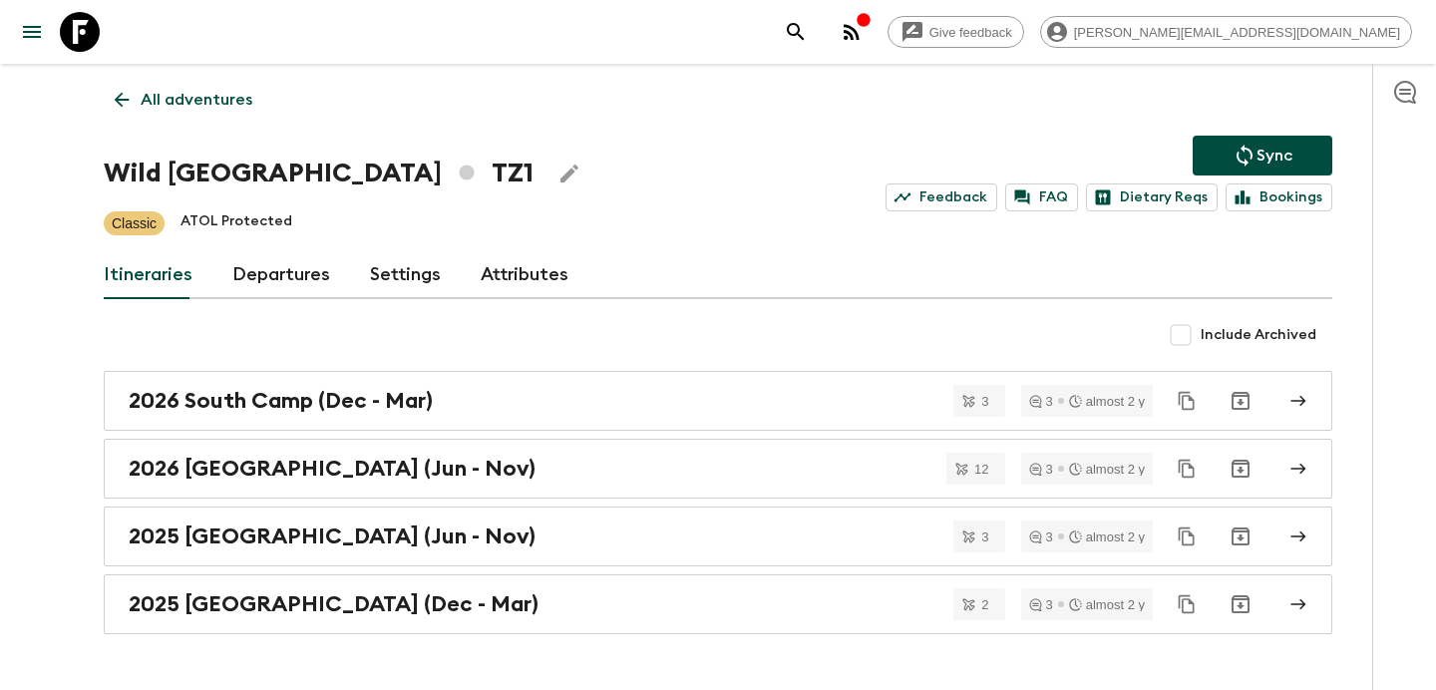
click at [187, 113] on link "All adventures" at bounding box center [184, 100] width 160 height 40
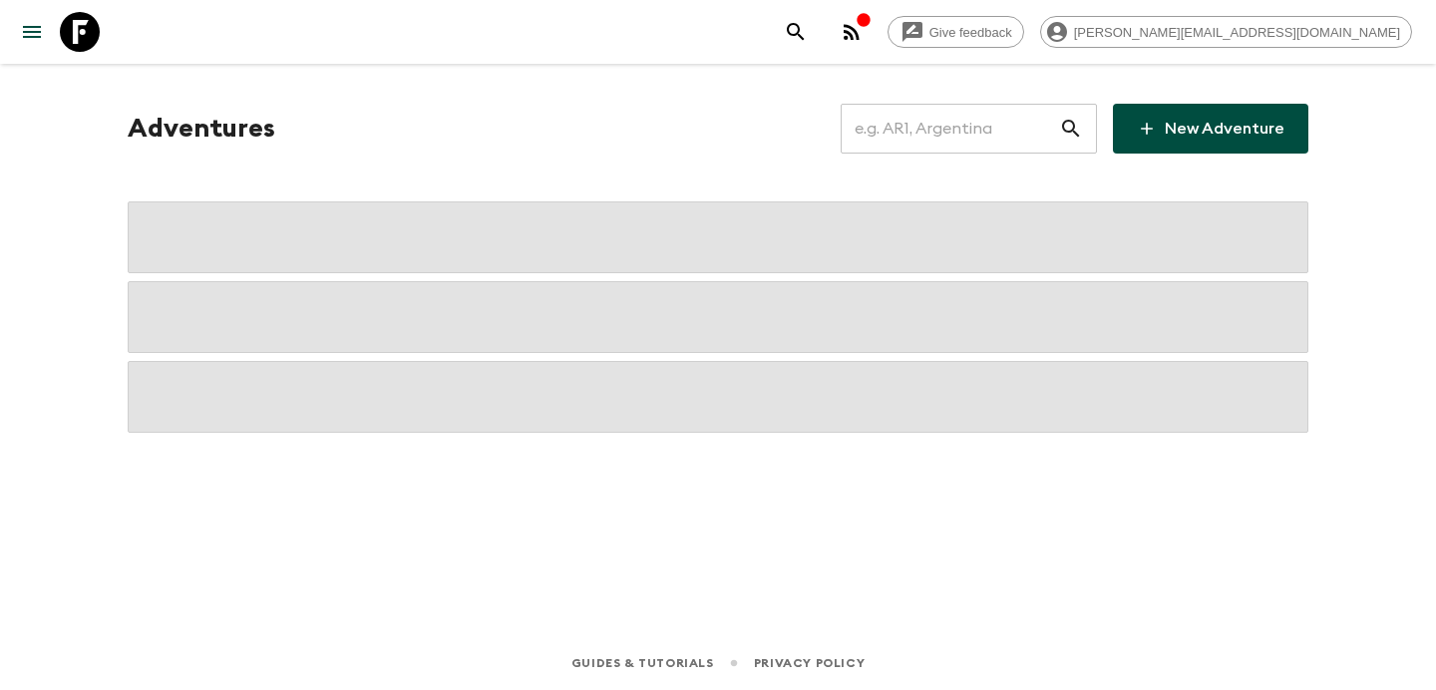
click at [1023, 122] on input "text" at bounding box center [950, 129] width 218 height 56
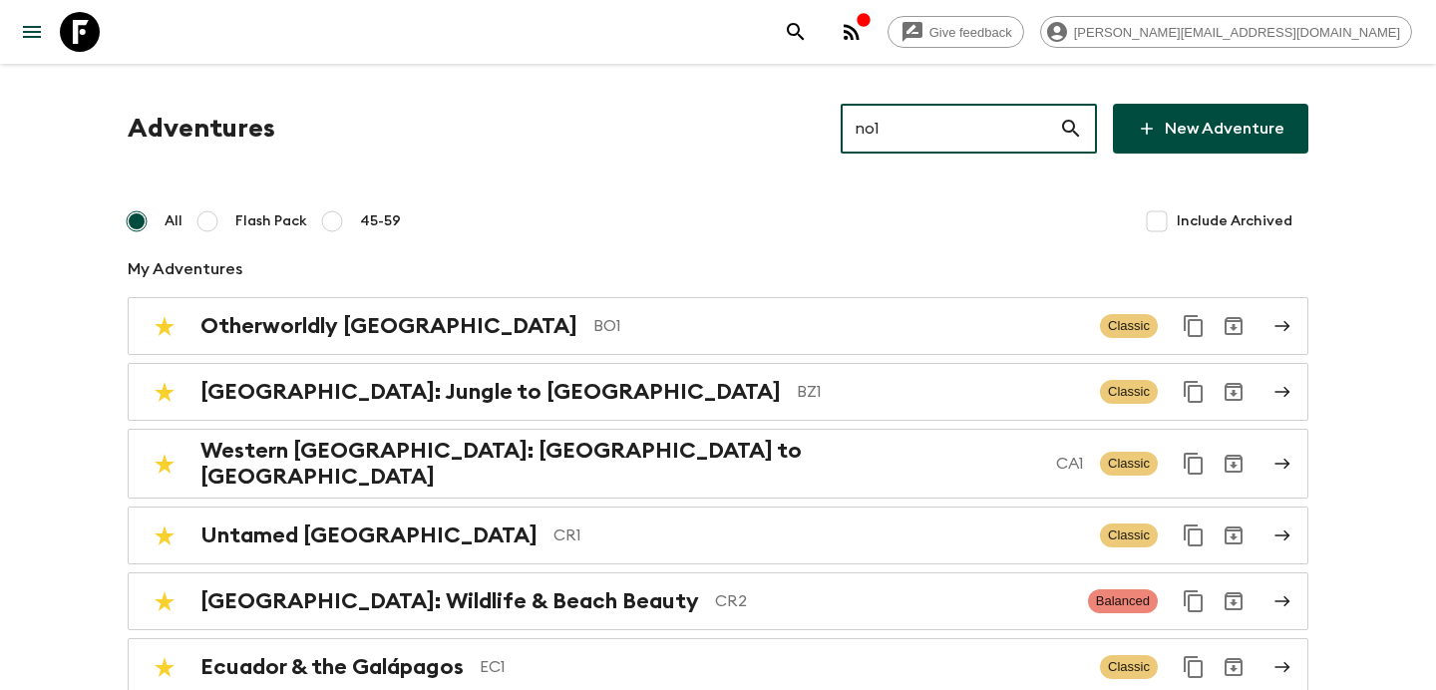
click at [1028, 122] on input "no1" at bounding box center [950, 129] width 218 height 56
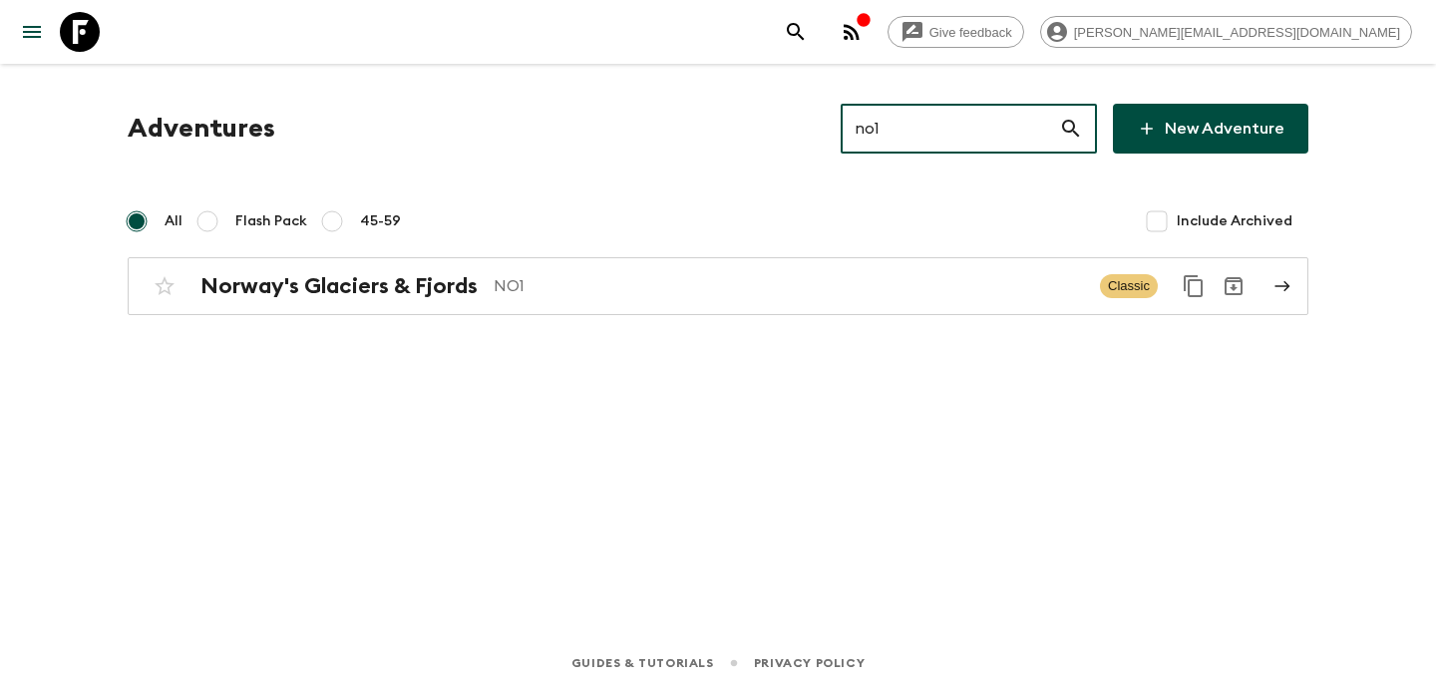
type input "no1"
